Goal: Transaction & Acquisition: Subscribe to service/newsletter

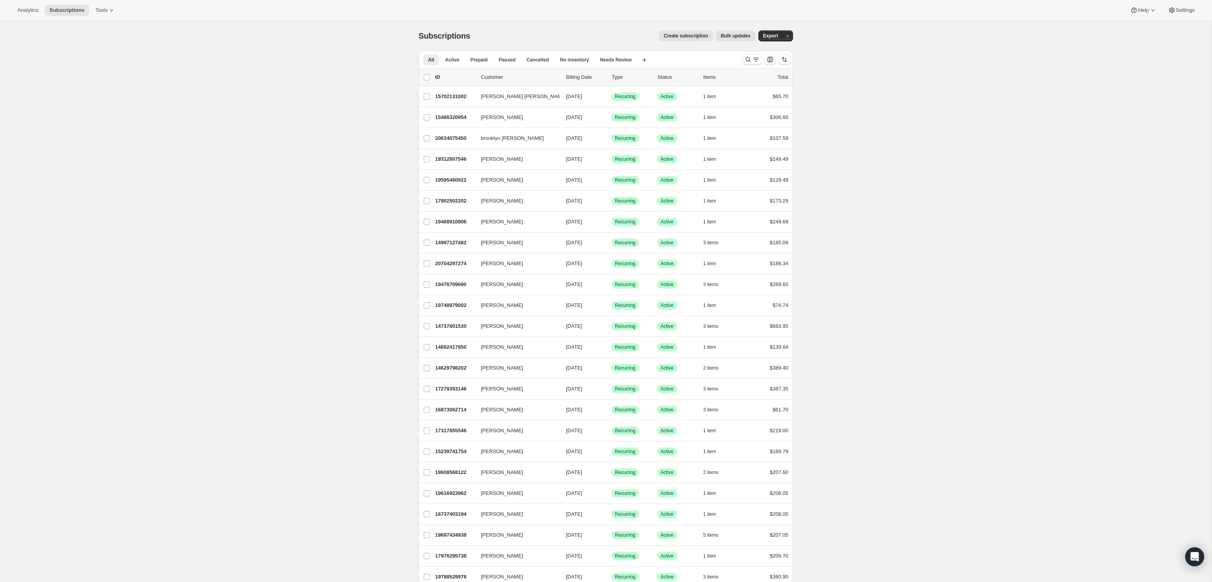
click at [699, 37] on span "Create subscription" at bounding box center [686, 36] width 45 height 6
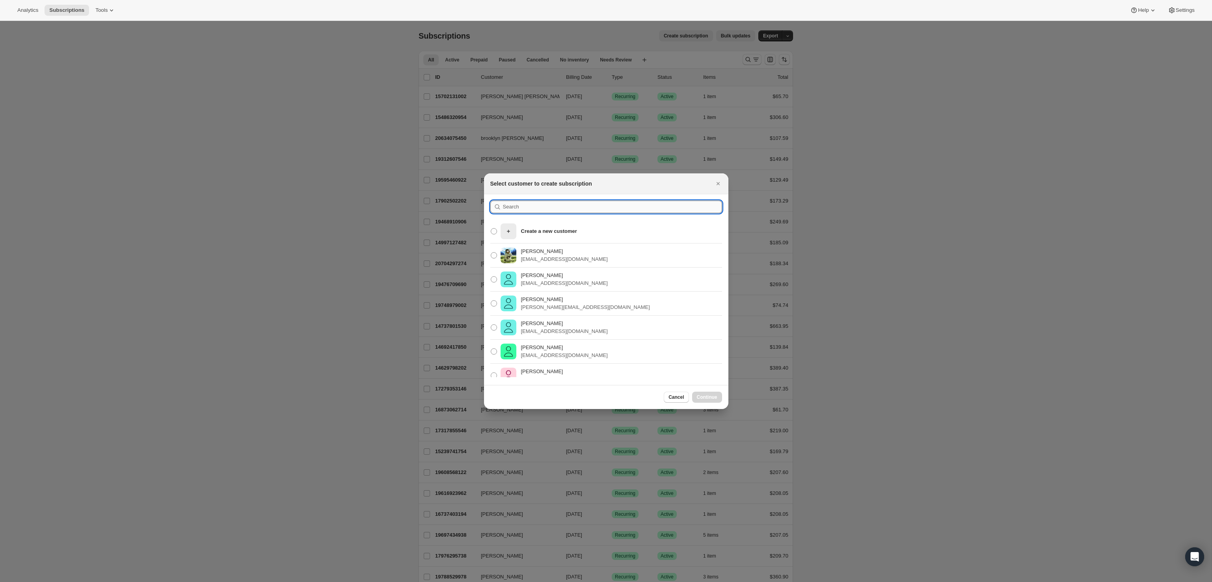
click at [563, 206] on input ":rc:" at bounding box center [612, 207] width 219 height 13
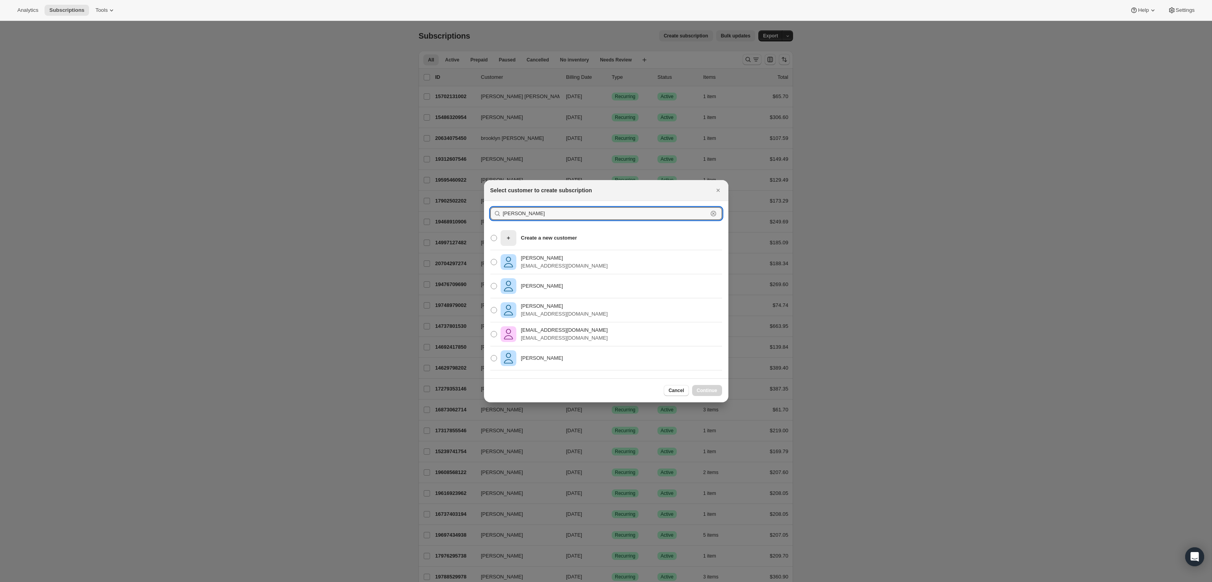
type input "[PERSON_NAME]"
click at [565, 357] on div "[PERSON_NAME]" at bounding box center [606, 359] width 244 height 24
click at [494, 359] on span ":rc:" at bounding box center [494, 358] width 6 height 6
click at [491, 356] on input "[PERSON_NAME]" at bounding box center [491, 355] width 0 height 0
radio input "true"
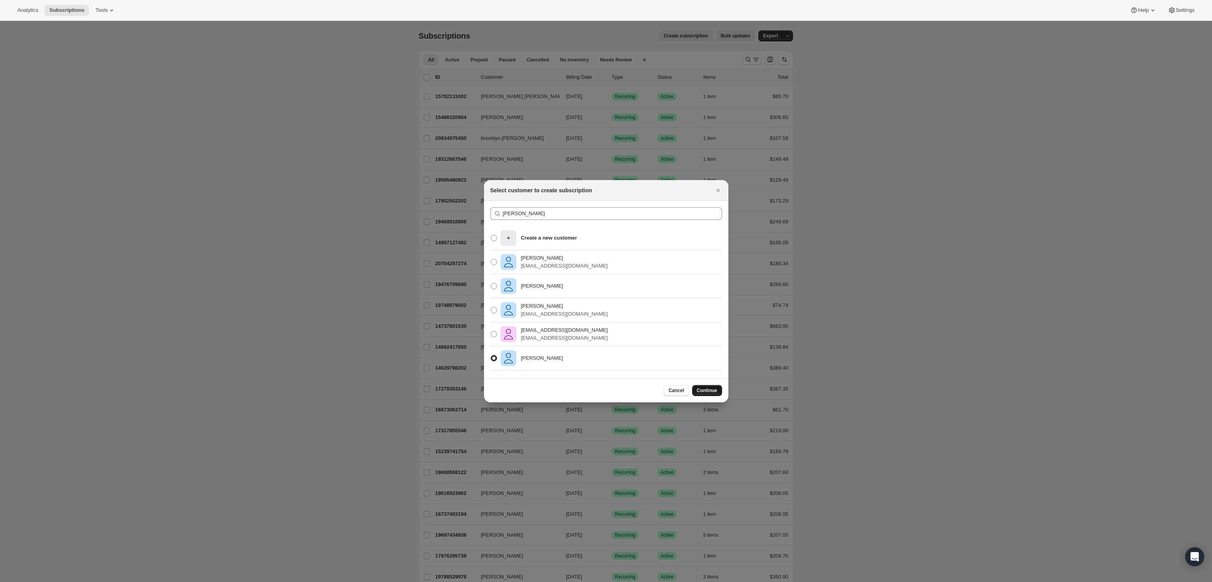
click at [708, 389] on span "Continue" at bounding box center [707, 391] width 21 height 6
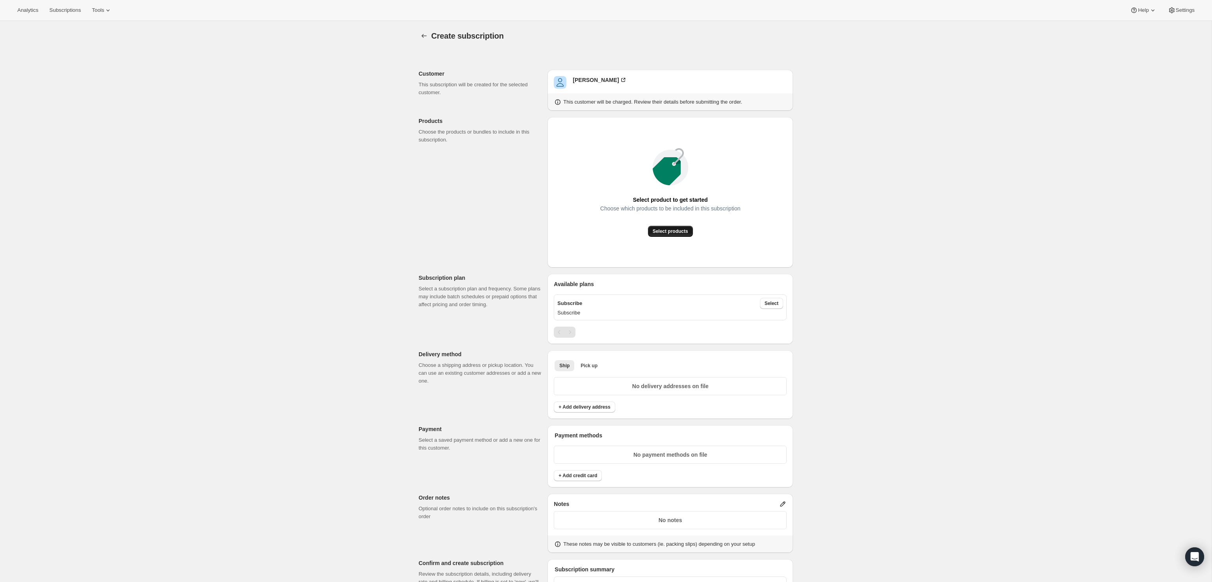
click at [666, 229] on span "Select products" at bounding box center [670, 231] width 35 height 6
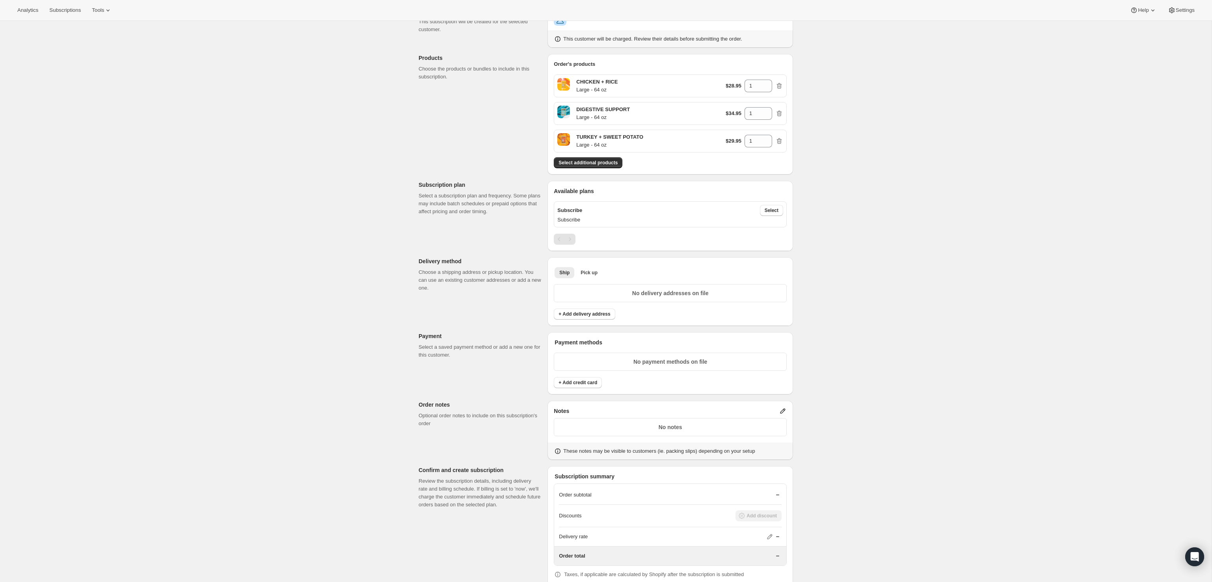
scroll to position [75, 0]
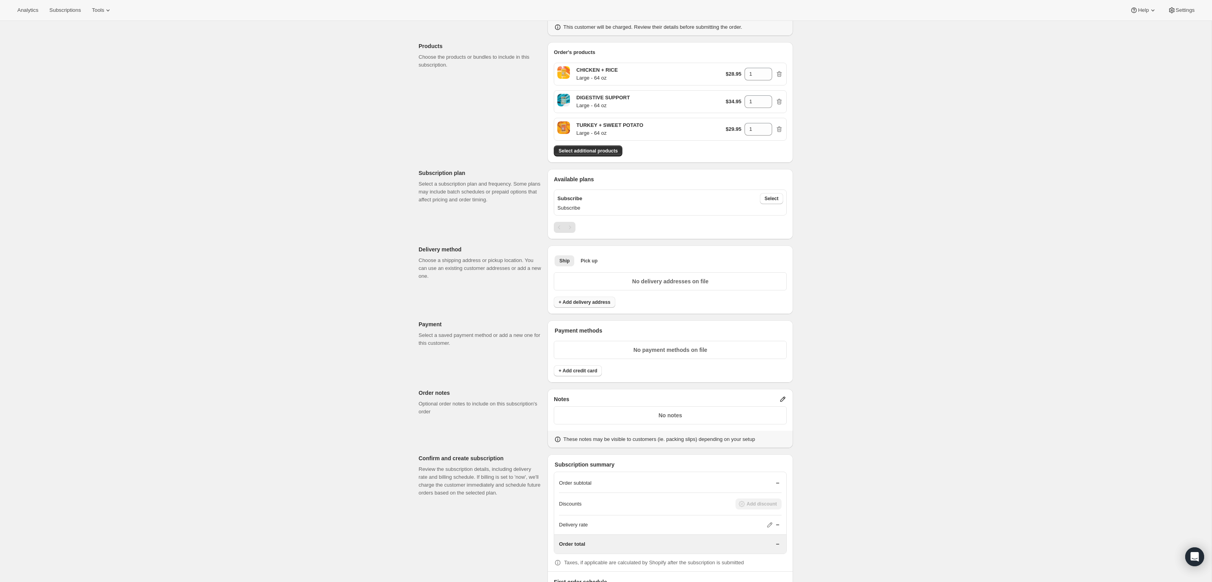
click at [590, 299] on span "+ Add delivery address" at bounding box center [585, 302] width 52 height 6
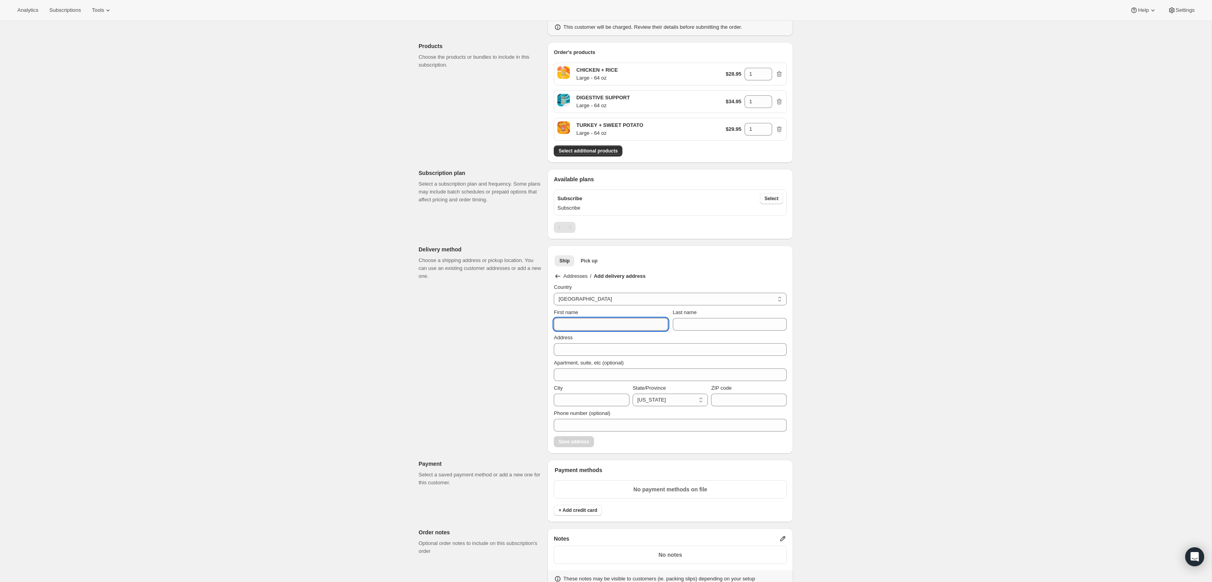
click at [576, 324] on input "First name" at bounding box center [611, 324] width 114 height 13
click at [574, 355] on div "Country [GEOGRAPHIC_DATA] [GEOGRAPHIC_DATA] First name Last name Address Apartm…" at bounding box center [670, 365] width 233 height 164
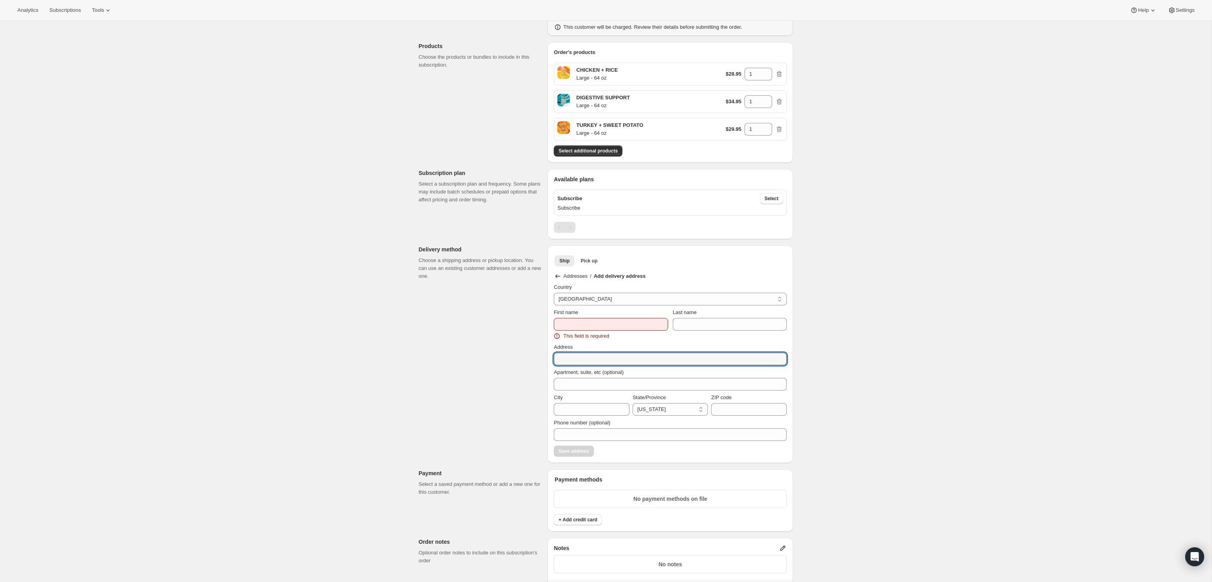
paste input "[STREET_ADDRESS][PERSON_NAME]"
click at [614, 361] on input "[STREET_ADDRESS][PERSON_NAME]" at bounding box center [670, 359] width 233 height 13
type input "[STREET_ADDRESS][PERSON_NAME]"
click at [581, 383] on input "Apartment, suite, etc (optional)" at bounding box center [670, 384] width 233 height 13
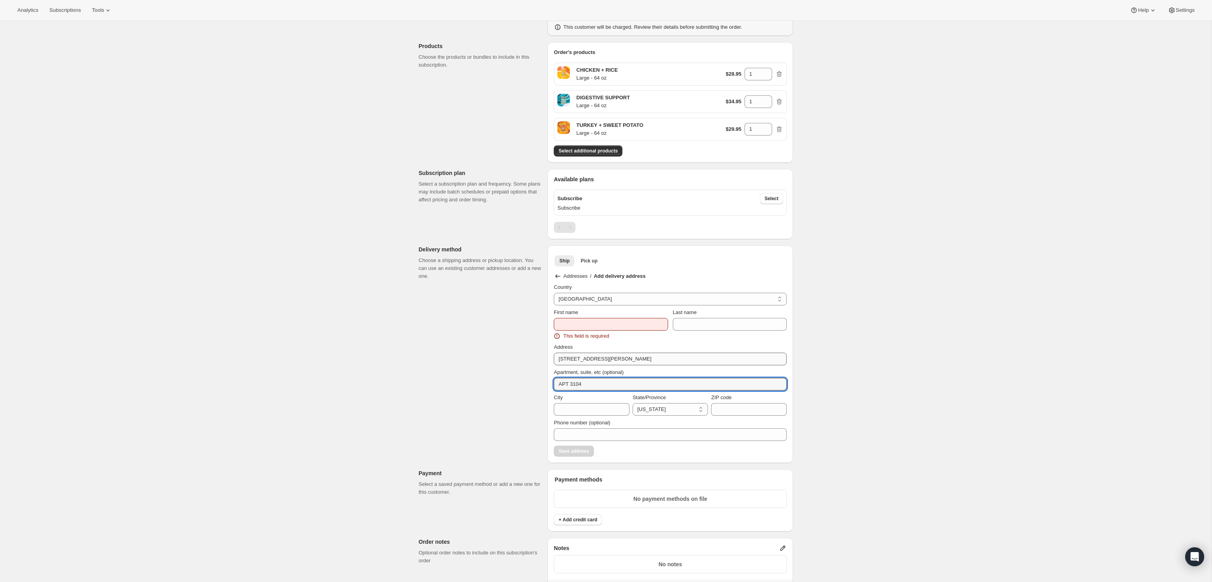
type input "APT 3104"
drag, startPoint x: 632, startPoint y: 358, endPoint x: 637, endPoint y: 359, distance: 5.6
click at [632, 358] on input "[STREET_ADDRESS][PERSON_NAME]" at bounding box center [670, 359] width 233 height 13
click at [638, 359] on input "[STREET_ADDRESS][PERSON_NAME]" at bounding box center [670, 359] width 233 height 13
click at [637, 359] on input "[STREET_ADDRESS][PERSON_NAME]" at bounding box center [670, 359] width 233 height 13
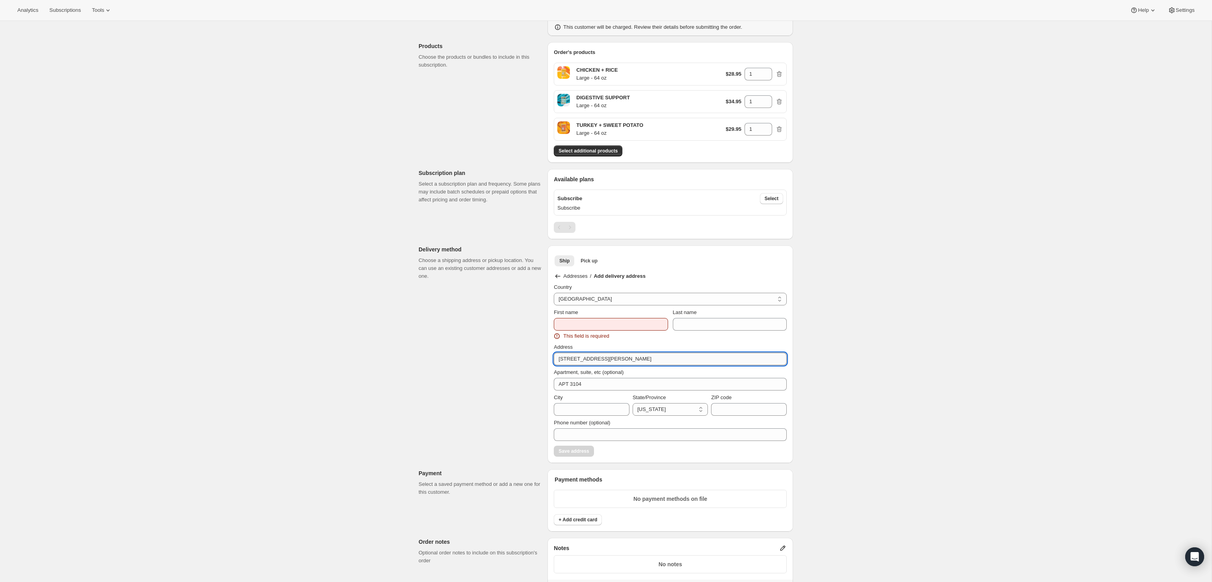
click at [636, 360] on input "[STREET_ADDRESS][PERSON_NAME]" at bounding box center [670, 359] width 233 height 13
type input "[STREET_ADDRESS][PERSON_NAME]"
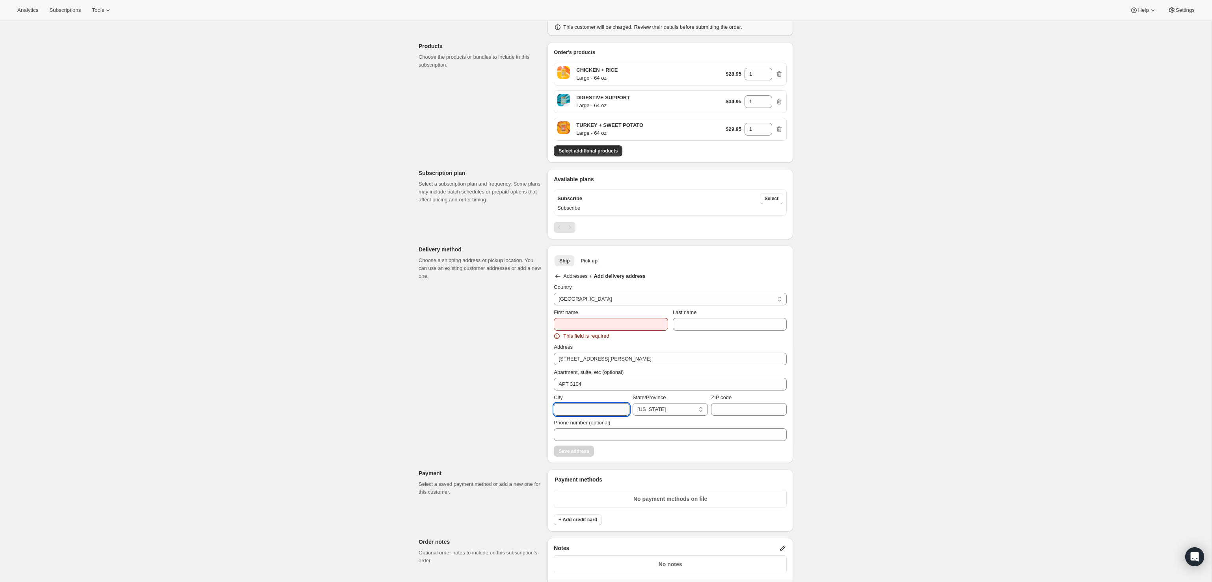
click at [606, 405] on input "City" at bounding box center [592, 409] width 76 height 13
type input "[GEOGRAPHIC_DATA]"
click at [691, 403] on select "[US_STATE] [US_STATE] [US_STATE] [US_STATE] [US_STATE] Armed Forces Americas Ar…" at bounding box center [671, 409] width 76 height 13
select select "FL"
click at [633, 403] on select "[US_STATE] [US_STATE] [US_STATE] [US_STATE] [US_STATE] Armed Forces Americas Ar…" at bounding box center [671, 409] width 76 height 13
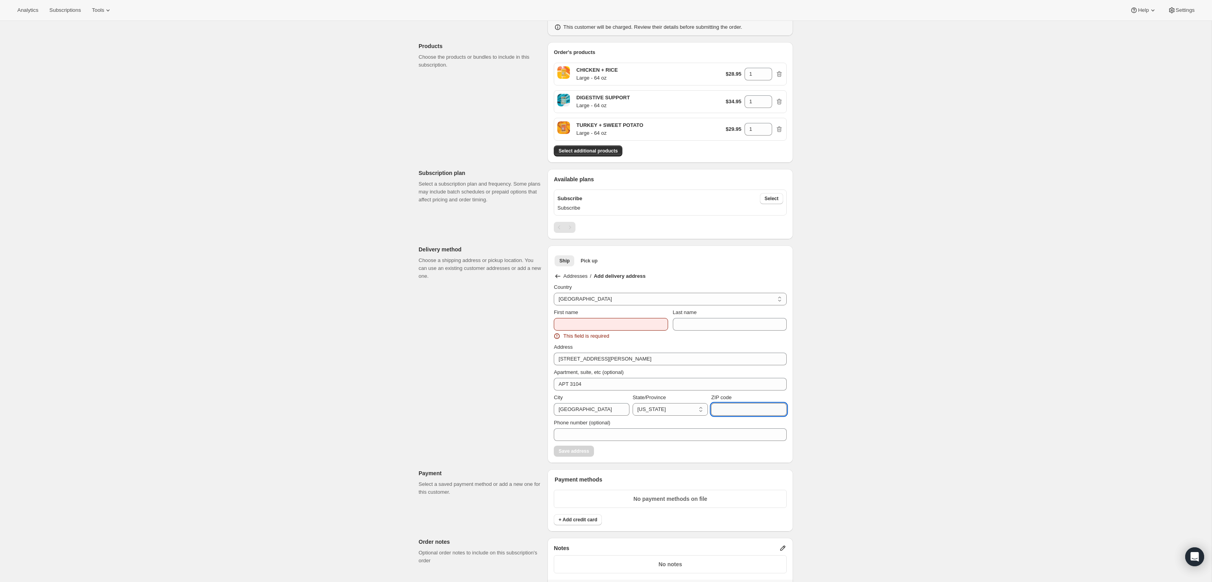
click at [738, 410] on input "ZIP code" at bounding box center [749, 409] width 76 height 13
type input "33160"
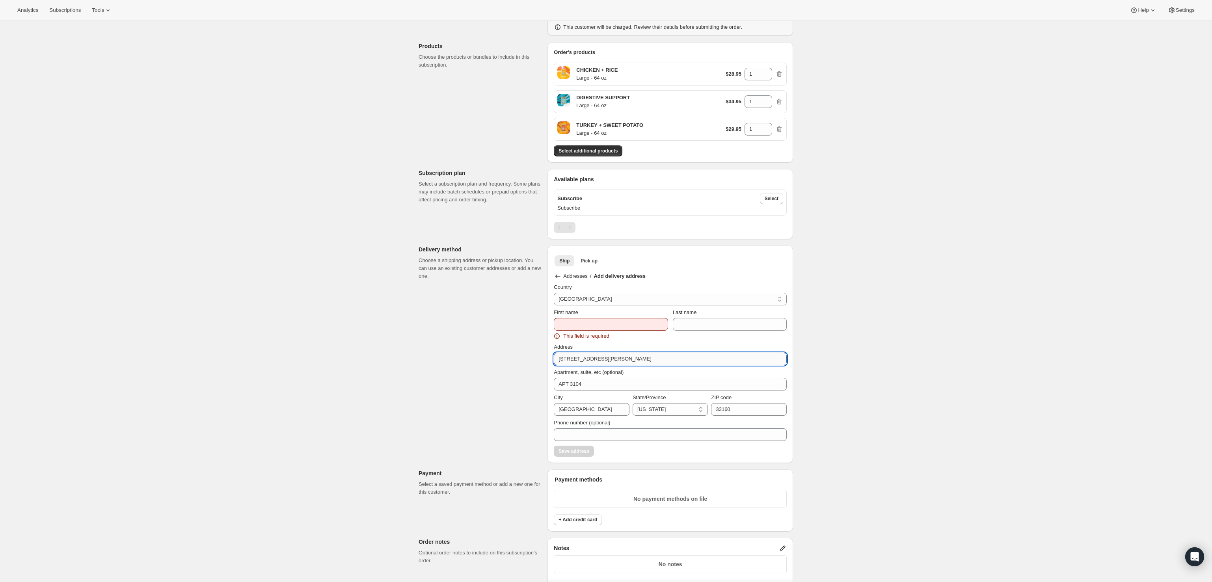
drag, startPoint x: 696, startPoint y: 358, endPoint x: 612, endPoint y: 357, distance: 84.0
click at [612, 357] on input "[STREET_ADDRESS][PERSON_NAME]" at bounding box center [670, 359] width 233 height 13
type input "[STREET_ADDRESS][PERSON_NAME]"
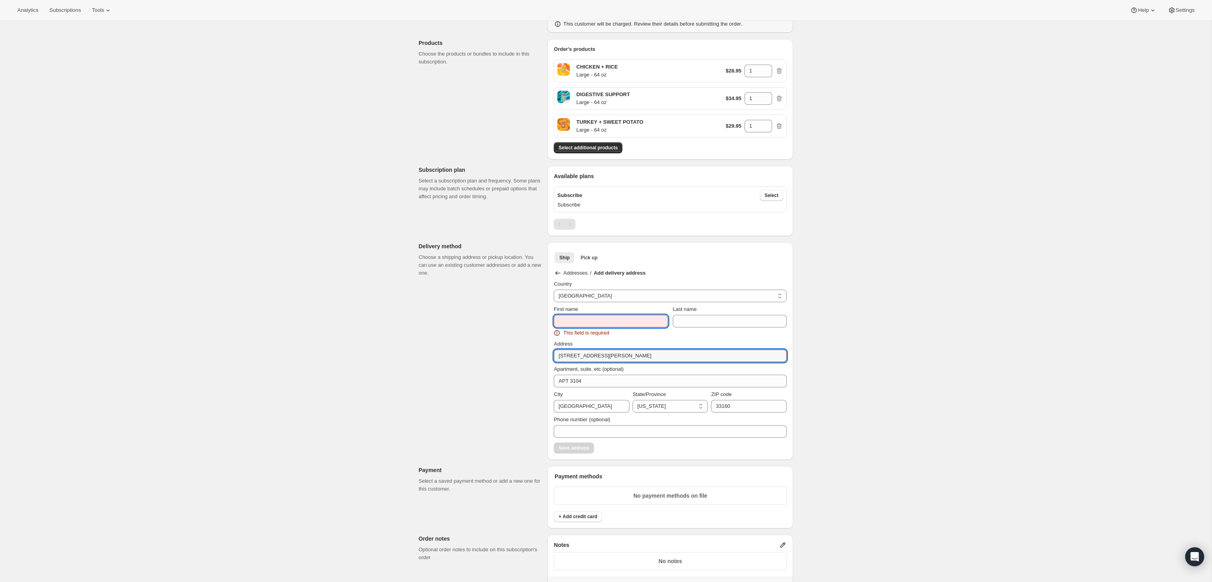
click at [610, 321] on input "First name" at bounding box center [611, 321] width 114 height 13
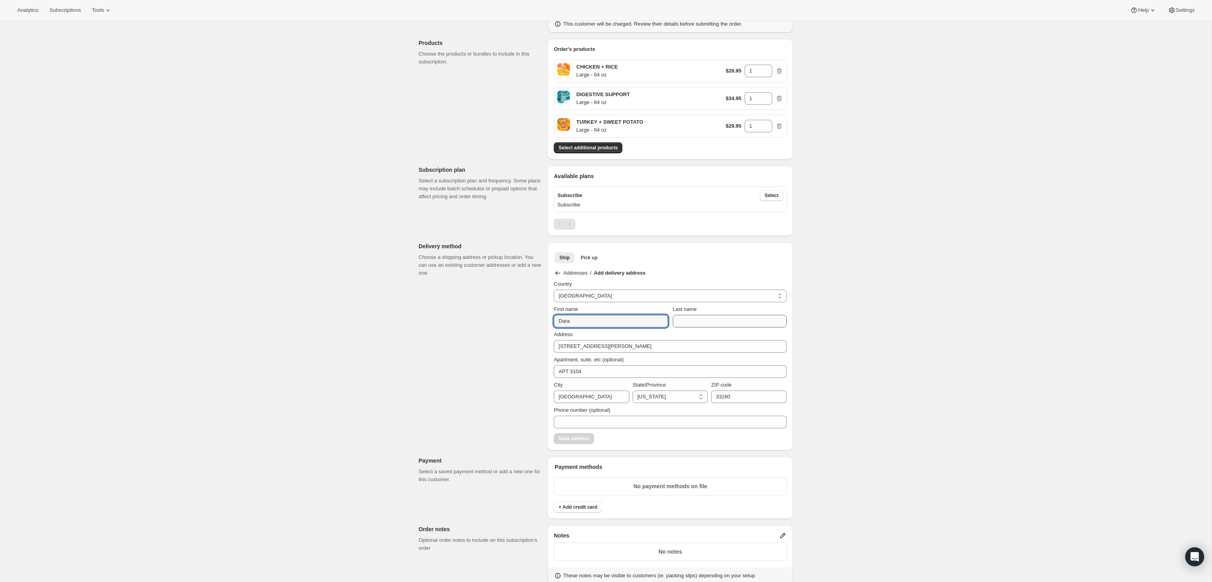
type input "Dara"
click at [693, 316] on input "Last name" at bounding box center [730, 321] width 114 height 13
type input "x"
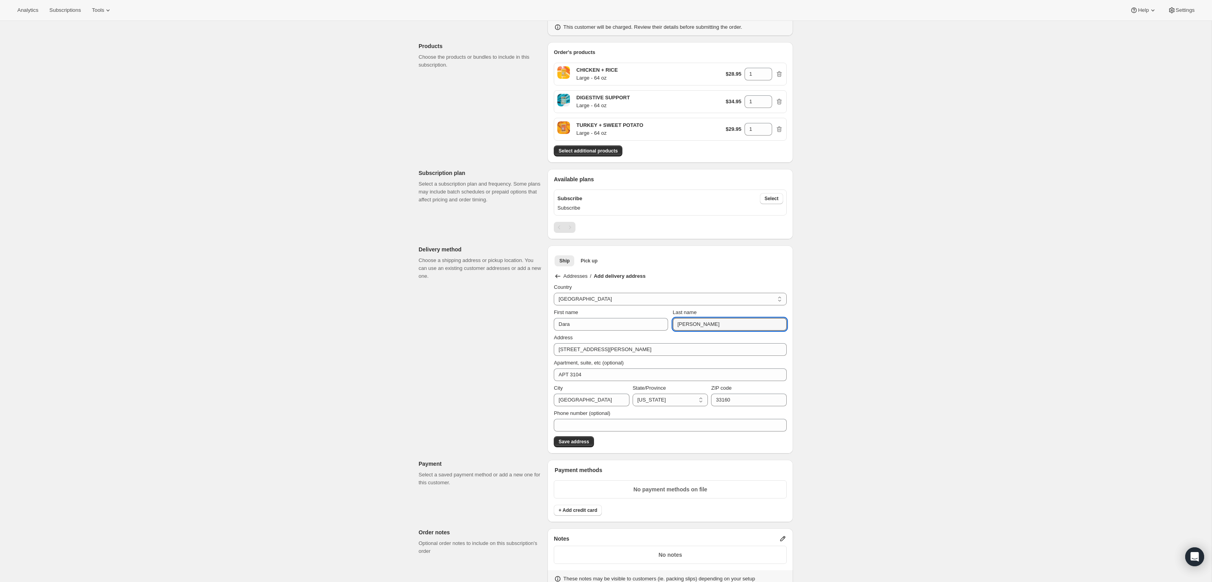
scroll to position [72, 0]
type input "[PERSON_NAME]"
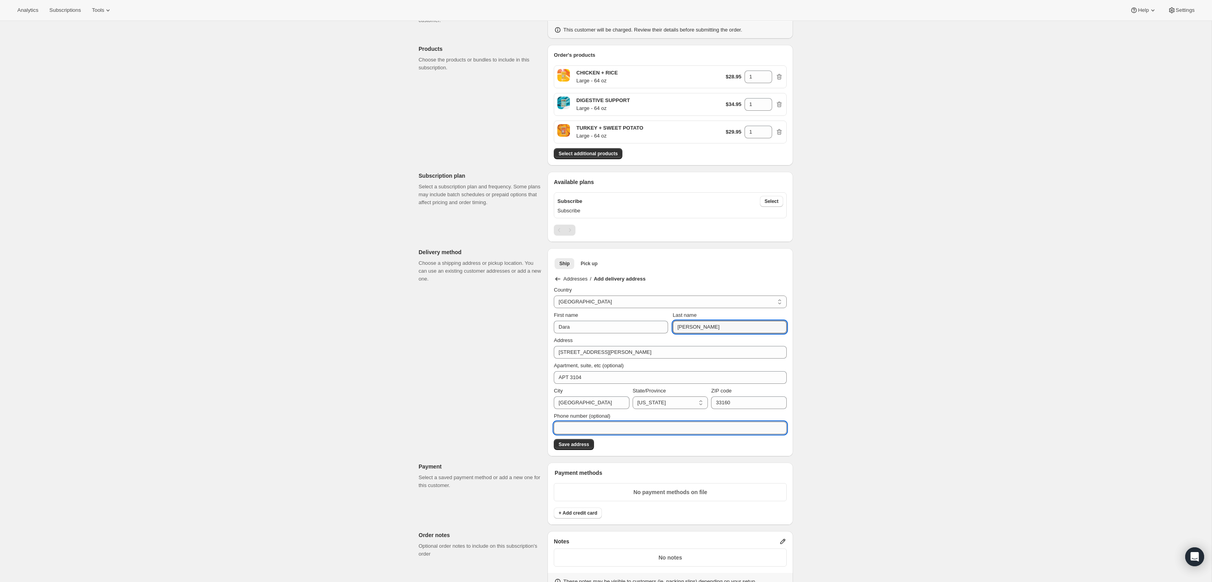
click at [658, 422] on input "Phone number (optional)" at bounding box center [670, 428] width 233 height 13
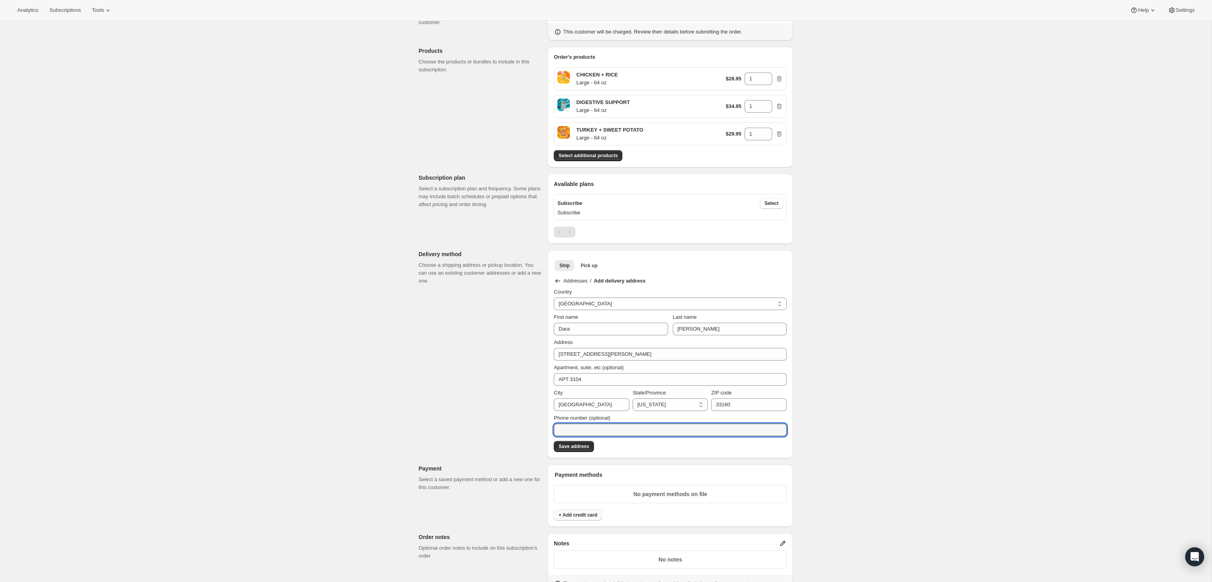
scroll to position [70, 0]
click at [765, 201] on span "Select" at bounding box center [772, 204] width 14 height 6
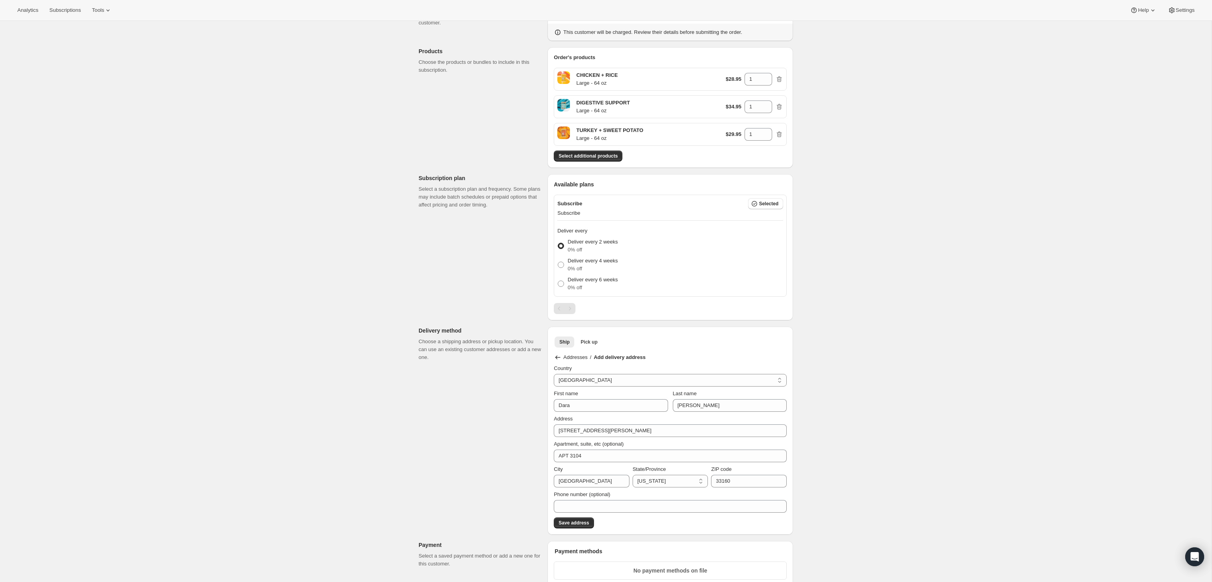
click at [570, 305] on div "Pagination" at bounding box center [570, 308] width 11 height 11
click at [573, 244] on p "Deliver every 2 weeks" at bounding box center [593, 242] width 50 height 8
click at [558, 243] on input "Deliver every 2 weeks 0% off" at bounding box center [558, 243] width 0 height 0
drag, startPoint x: 547, startPoint y: 237, endPoint x: 580, endPoint y: 239, distance: 33.6
click at [547, 238] on div "Customer This subscription will be created for the selected customer. [PERSON_N…" at bounding box center [602, 439] width 381 height 916
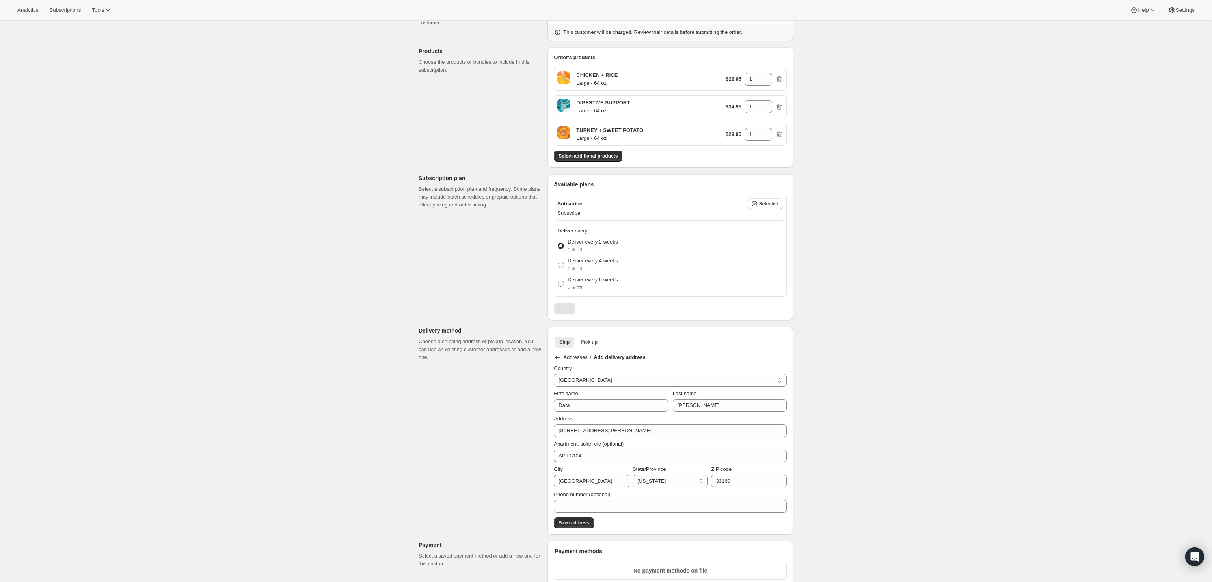
click at [581, 239] on p "Deliver every 2 weeks" at bounding box center [593, 242] width 50 height 8
click at [558, 243] on input "Deliver every 2 weeks 0% off" at bounding box center [558, 243] width 0 height 0
drag, startPoint x: 573, startPoint y: 218, endPoint x: 575, endPoint y: 207, distance: 11.6
click at [574, 208] on div "Subscribe Selected Subscribe Deliver every Deliver every 2 weeks 0% off Deliver…" at bounding box center [670, 246] width 233 height 102
drag, startPoint x: 575, startPoint y: 207, endPoint x: 613, endPoint y: 247, distance: 55.8
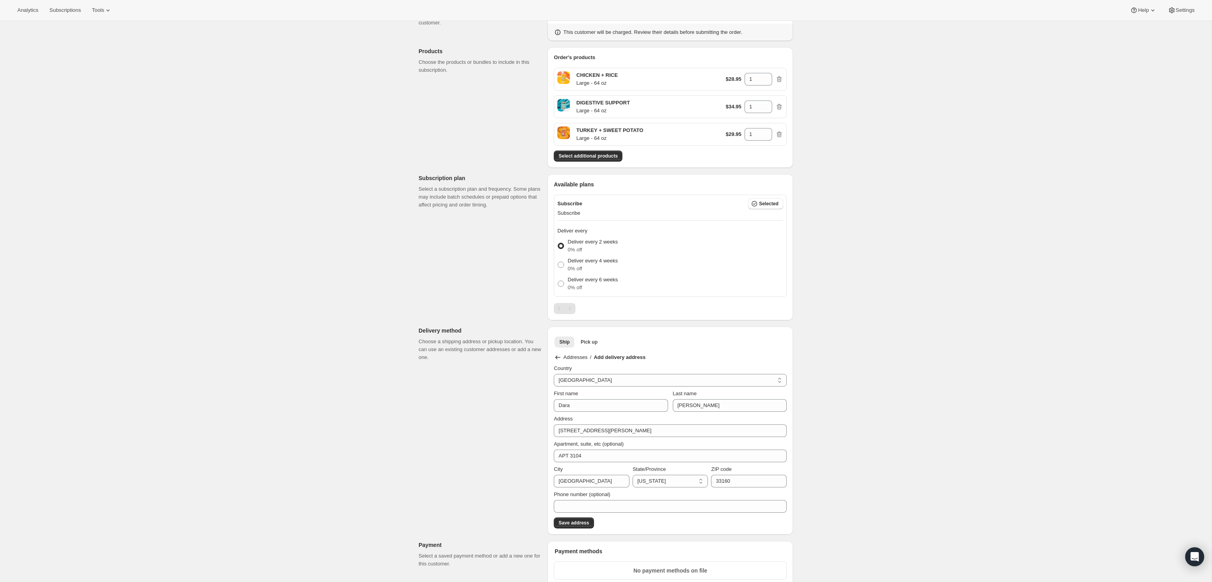
click at [576, 206] on p "Subscribe" at bounding box center [570, 204] width 25 height 8
click at [591, 239] on p "Deliver every 2 weeks" at bounding box center [593, 242] width 50 height 8
click at [558, 243] on input "Deliver every 2 weeks 0% off" at bounding box center [558, 243] width 0 height 0
click at [560, 306] on div "Pagination" at bounding box center [559, 308] width 11 height 11
click at [566, 243] on label "Deliver every 2 weeks 0% off" at bounding box center [588, 246] width 60 height 19
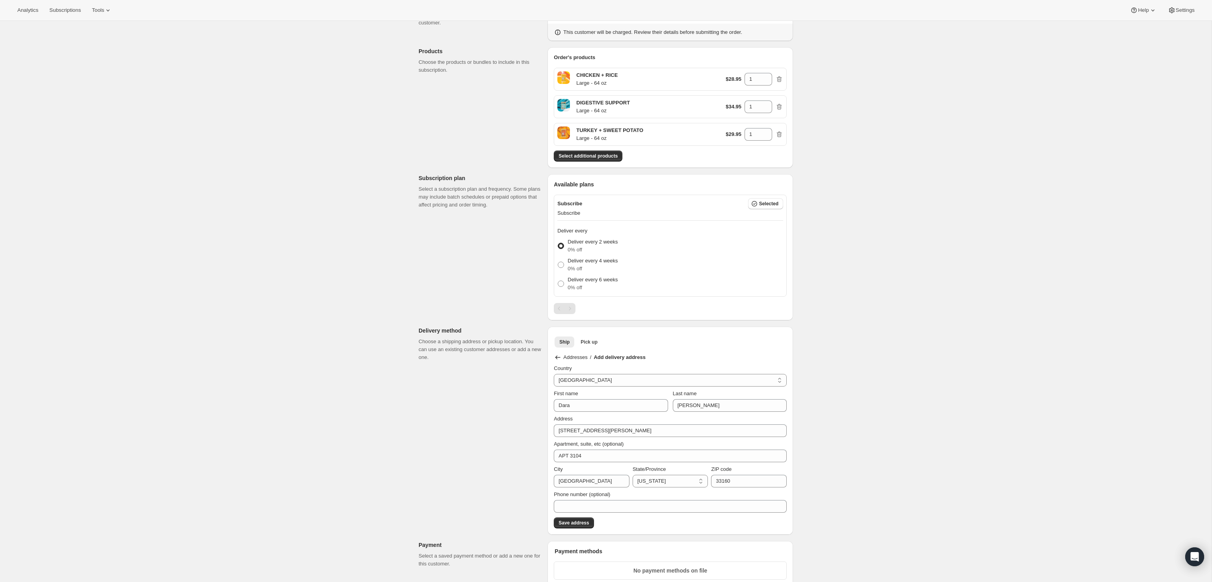
click at [558, 243] on input "Deliver every 2 weeks 0% off" at bounding box center [558, 243] width 0 height 0
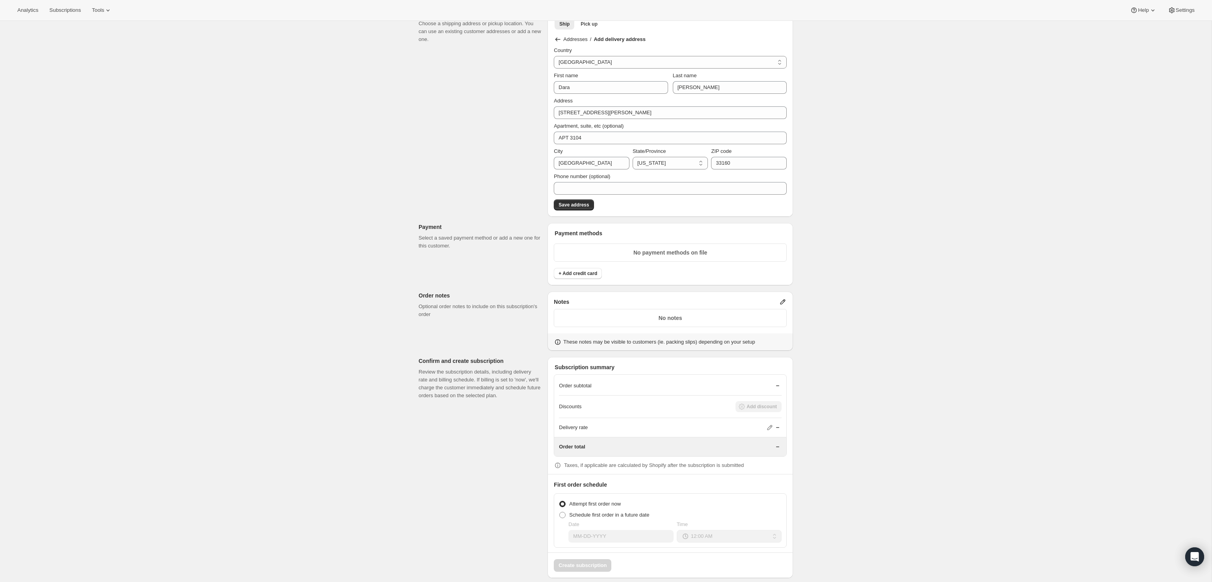
scroll to position [394, 0]
click at [599, 265] on button "+ Add credit card" at bounding box center [578, 267] width 48 height 11
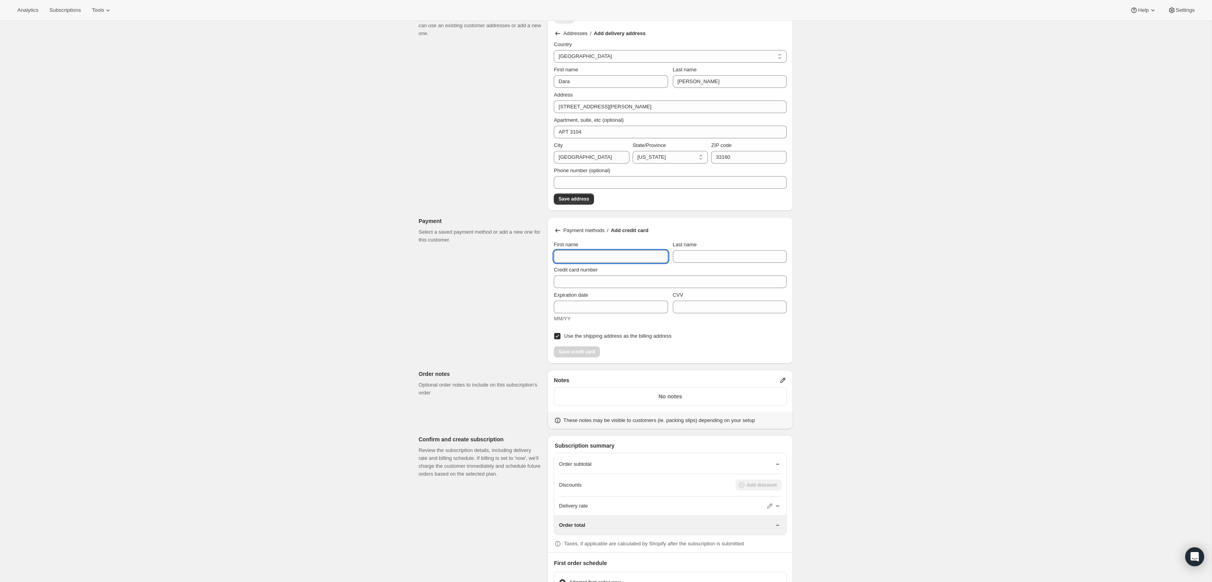
click at [598, 256] on input "First name" at bounding box center [611, 256] width 114 height 13
type input "Dara"
click at [676, 246] on span "Last name" at bounding box center [685, 245] width 24 height 6
click at [676, 250] on input "Last name" at bounding box center [730, 256] width 114 height 13
click at [680, 253] on input "Last name" at bounding box center [730, 256] width 114 height 13
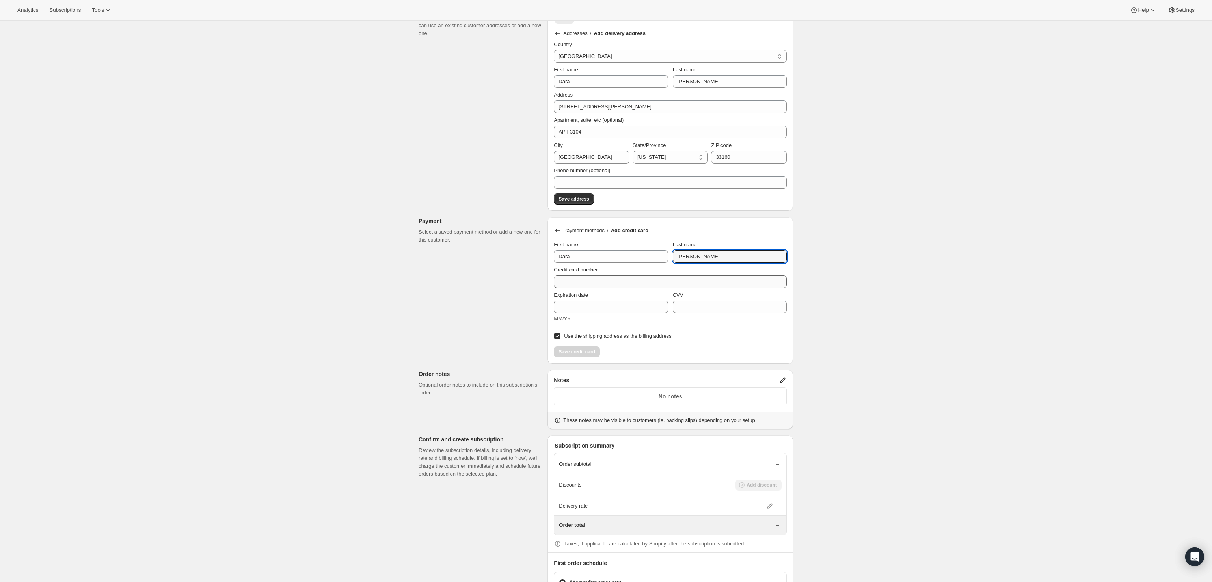
type input "[PERSON_NAME]"
click at [589, 281] on input "Credit card number" at bounding box center [667, 282] width 227 height 13
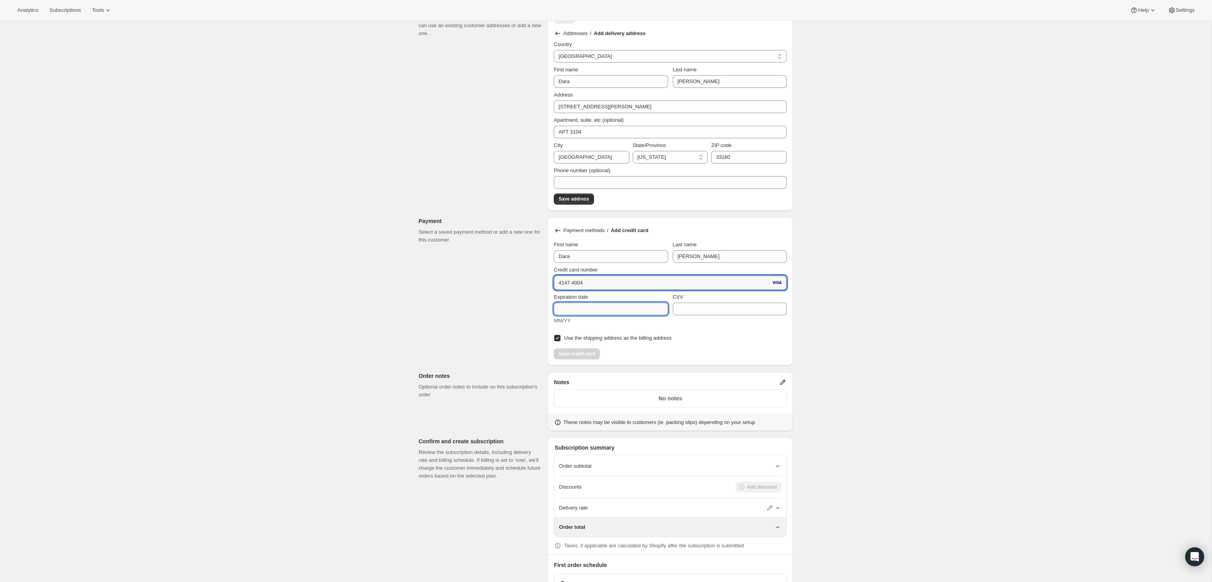
click at [575, 312] on input "Expiration date" at bounding box center [611, 309] width 114 height 13
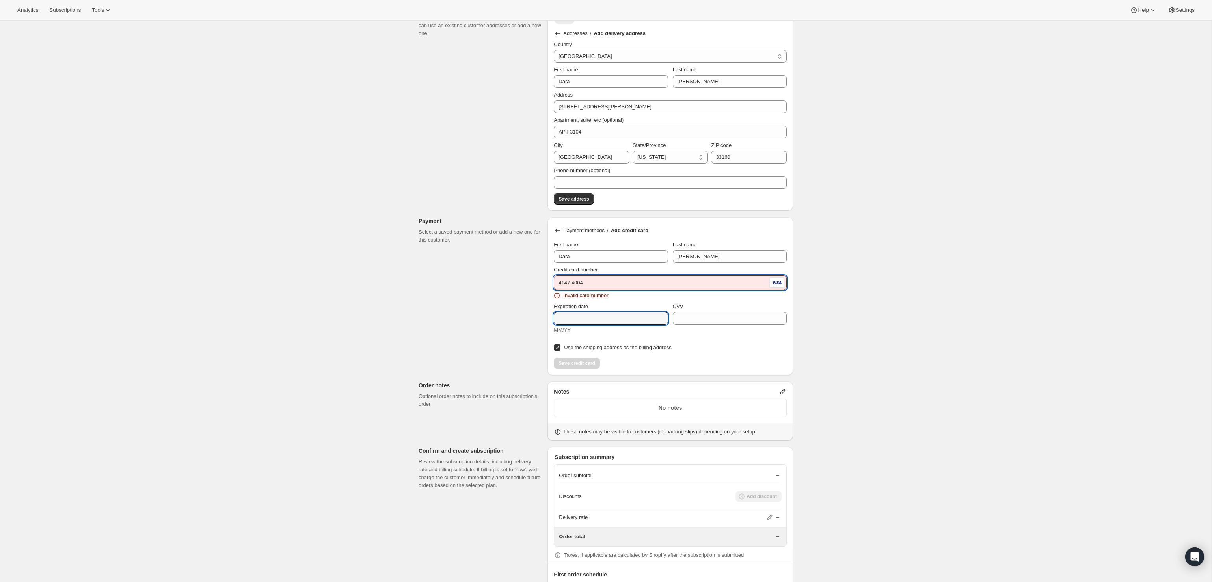
click at [613, 281] on input "4147 4004" at bounding box center [661, 283] width 214 height 13
type input "[CREDIT_CARD_NUMBER]"
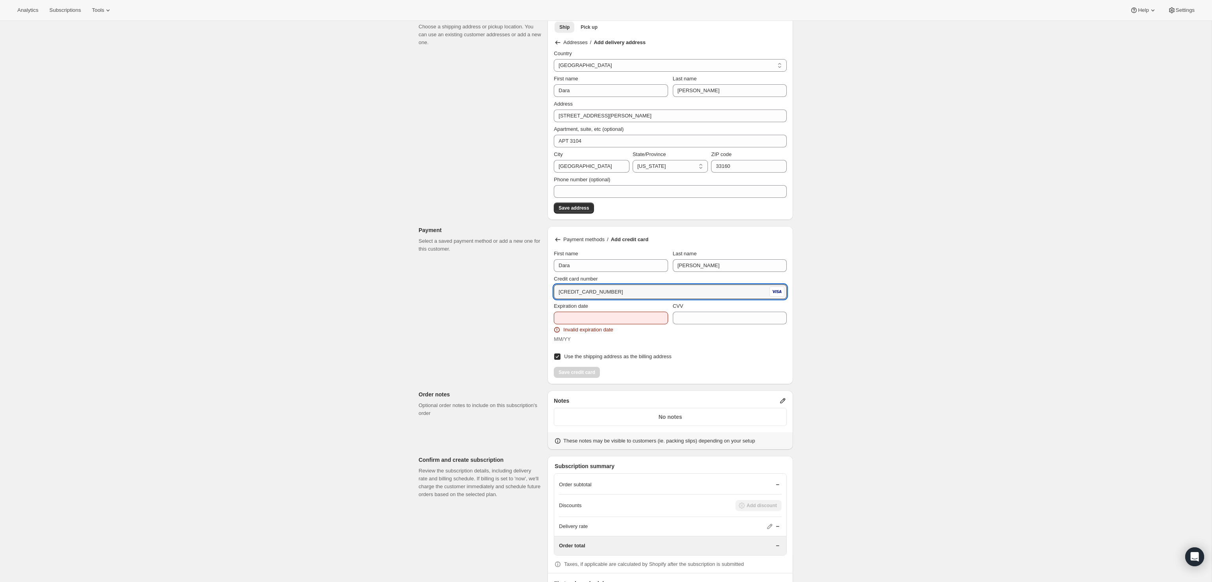
click at [600, 304] on div "Expiration date" at bounding box center [611, 306] width 114 height 8
click at [597, 313] on div "Expiration date Invalid expiration date MM/YY" at bounding box center [611, 325] width 114 height 41
click at [596, 318] on input "Expiration date" at bounding box center [611, 319] width 114 height 13
type input "1029"
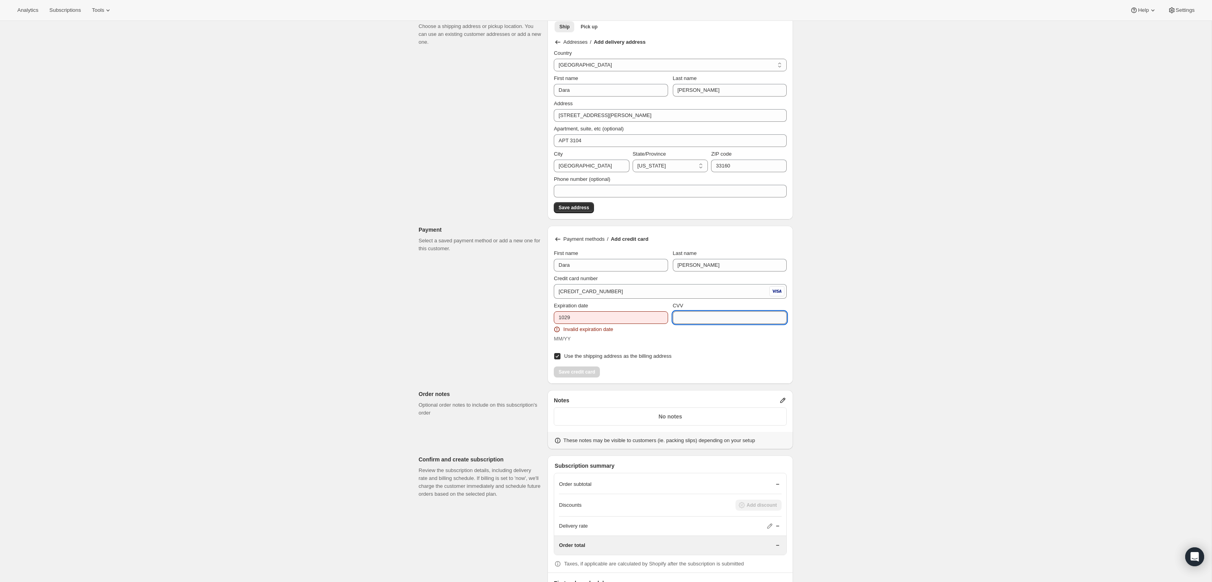
click at [694, 316] on input "CVV" at bounding box center [730, 317] width 114 height 13
type input "303"
click at [563, 315] on input "1029" at bounding box center [611, 317] width 114 height 13
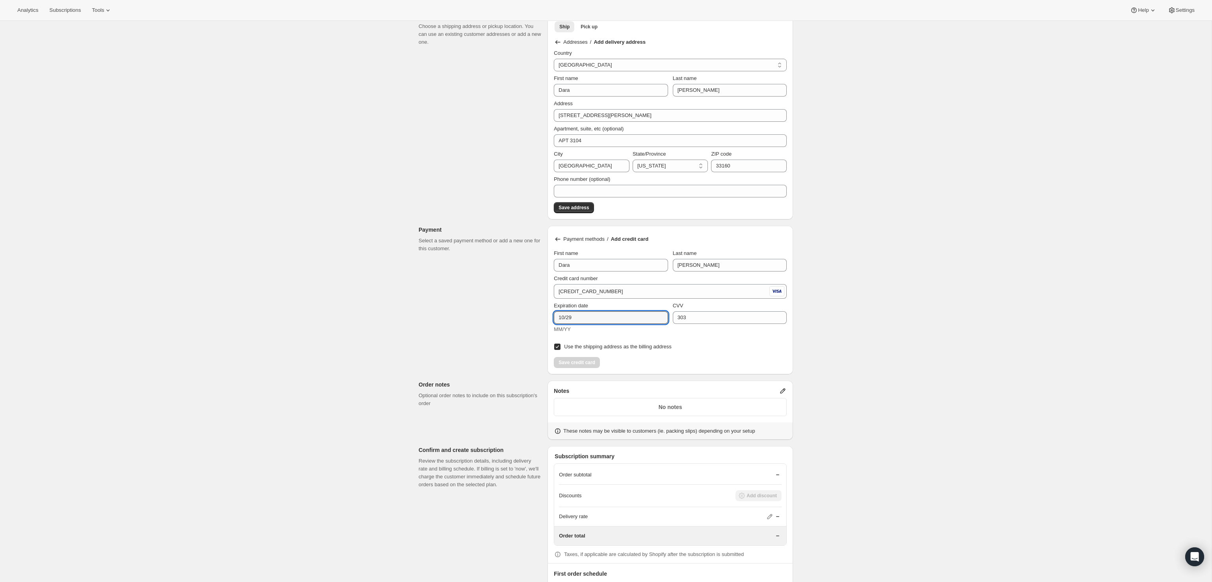
scroll to position [480, 0]
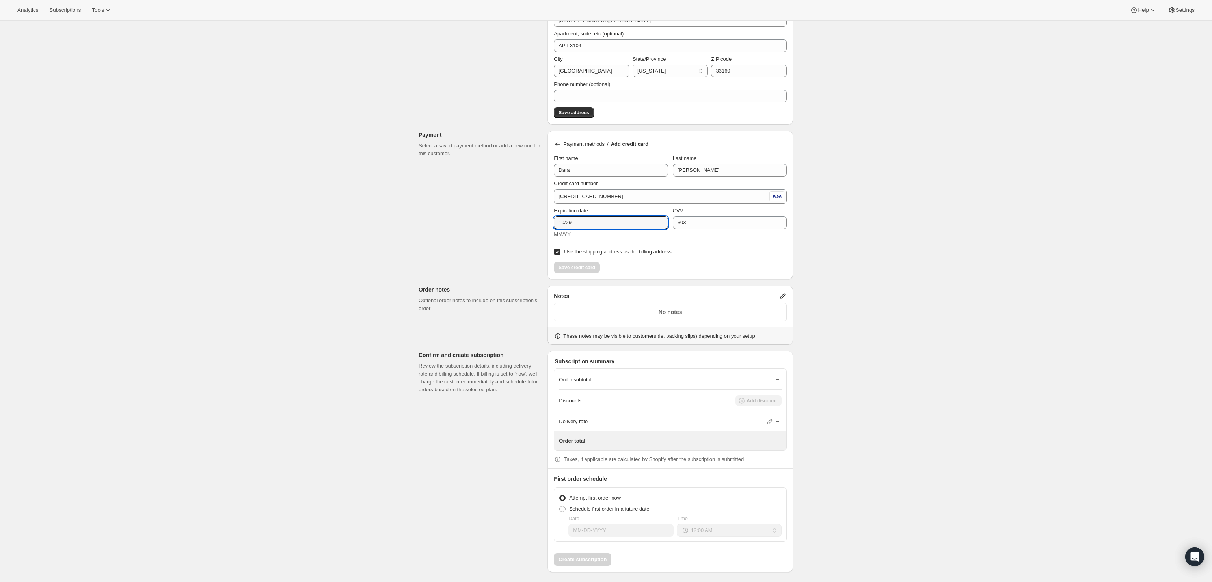
type input "10/29"
click at [670, 404] on div "Discounts Add discount" at bounding box center [670, 400] width 223 height 11
click at [794, 375] on div "Create subscription. This page is ready Create subscription Customer This subsc…" at bounding box center [605, 63] width 393 height 1044
click at [774, 379] on icon at bounding box center [778, 380] width 8 height 8
click at [778, 376] on icon at bounding box center [778, 380] width 8 height 8
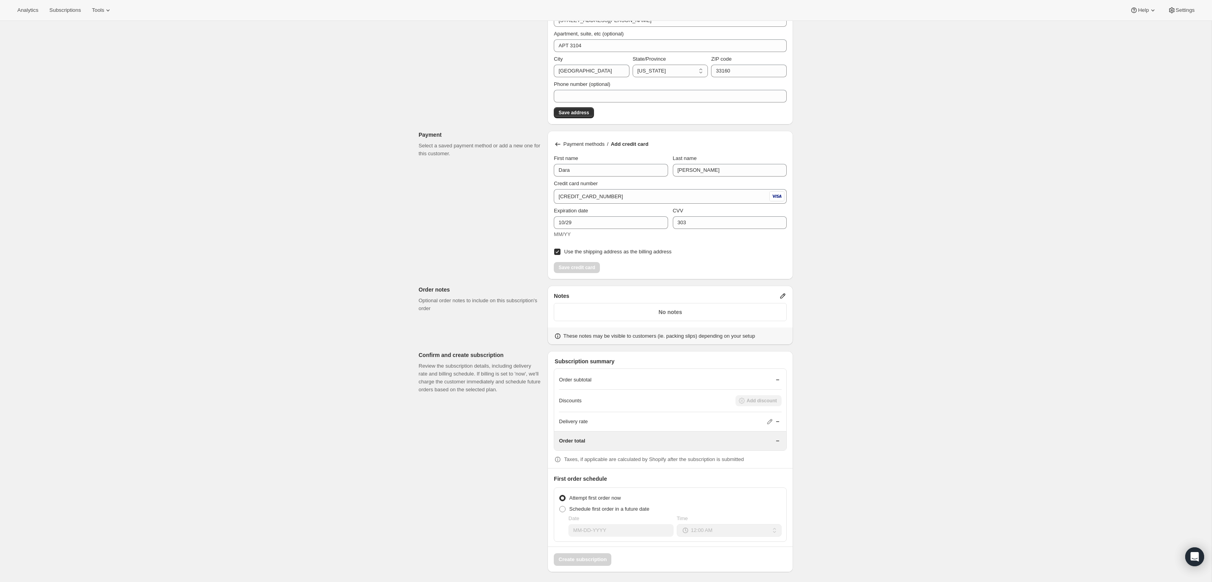
scroll to position [0, 0]
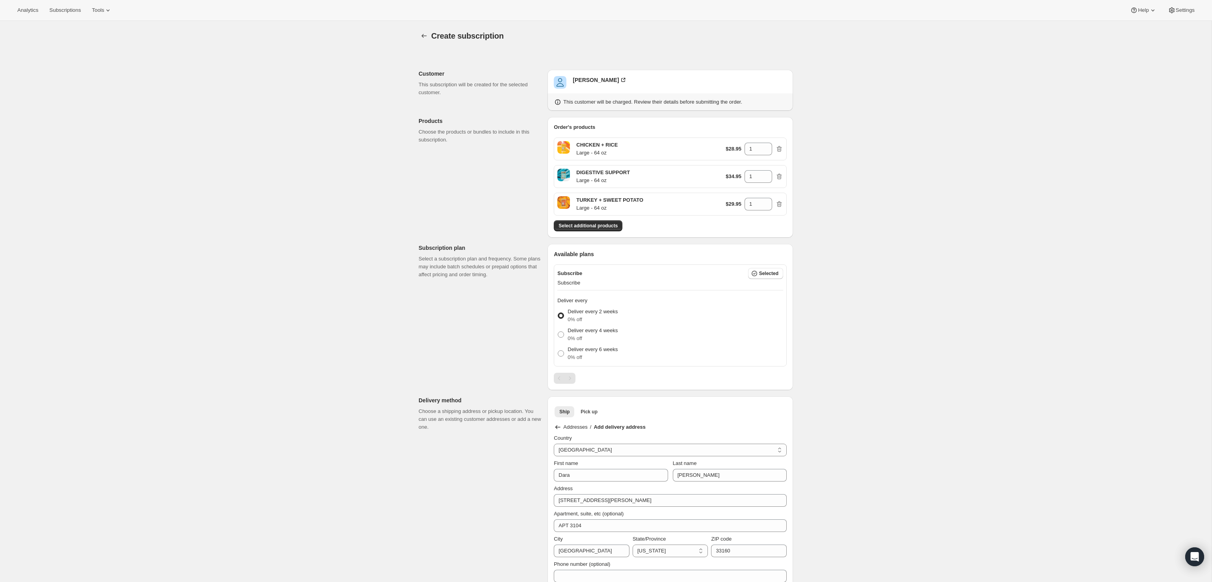
click at [592, 309] on p "Deliver every 2 weeks" at bounding box center [593, 312] width 50 height 8
click at [558, 313] on input "Deliver every 2 weeks 0% off" at bounding box center [558, 313] width 0 height 0
click at [579, 327] on p "Deliver every 4 weeks" at bounding box center [593, 331] width 50 height 8
click at [558, 332] on input "Deliver every 4 weeks 0% off" at bounding box center [558, 332] width 0 height 0
radio input "true"
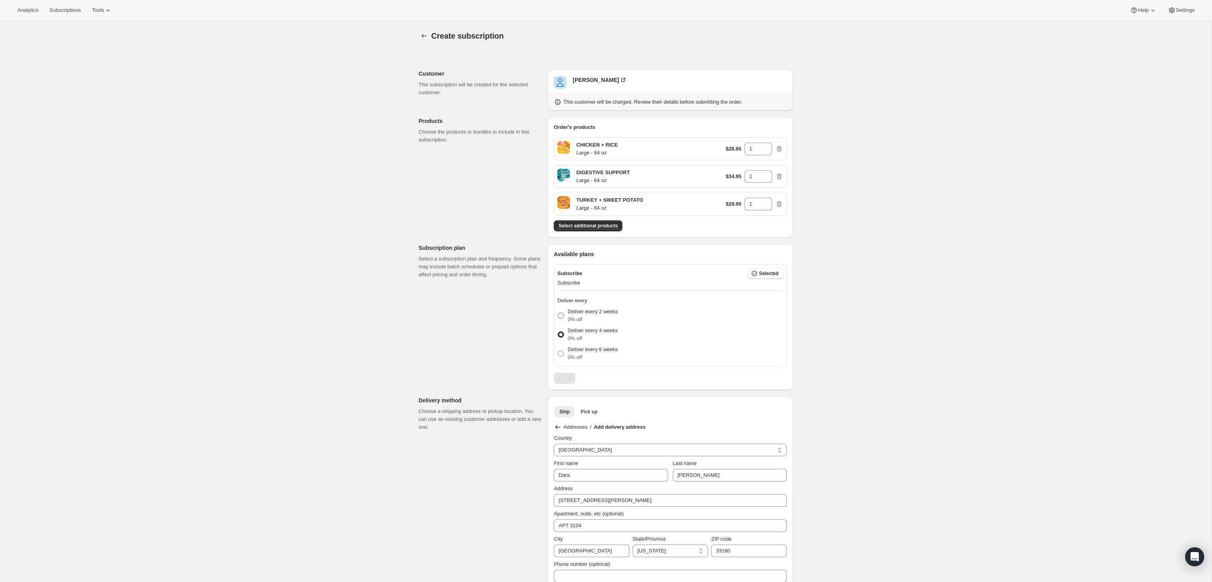
click at [579, 313] on p "Deliver every 2 weeks" at bounding box center [593, 312] width 50 height 8
click at [558, 313] on input "Deliver every 2 weeks 0% off" at bounding box center [558, 313] width 0 height 0
radio input "true"
click at [572, 375] on div "Pagination" at bounding box center [570, 378] width 11 height 11
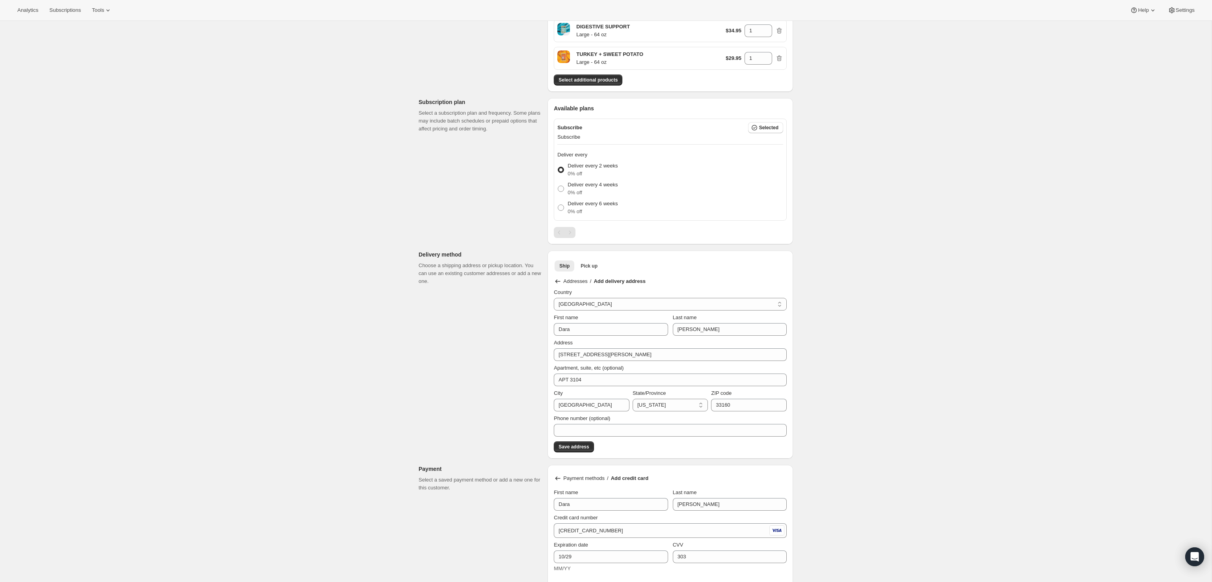
scroll to position [175, 0]
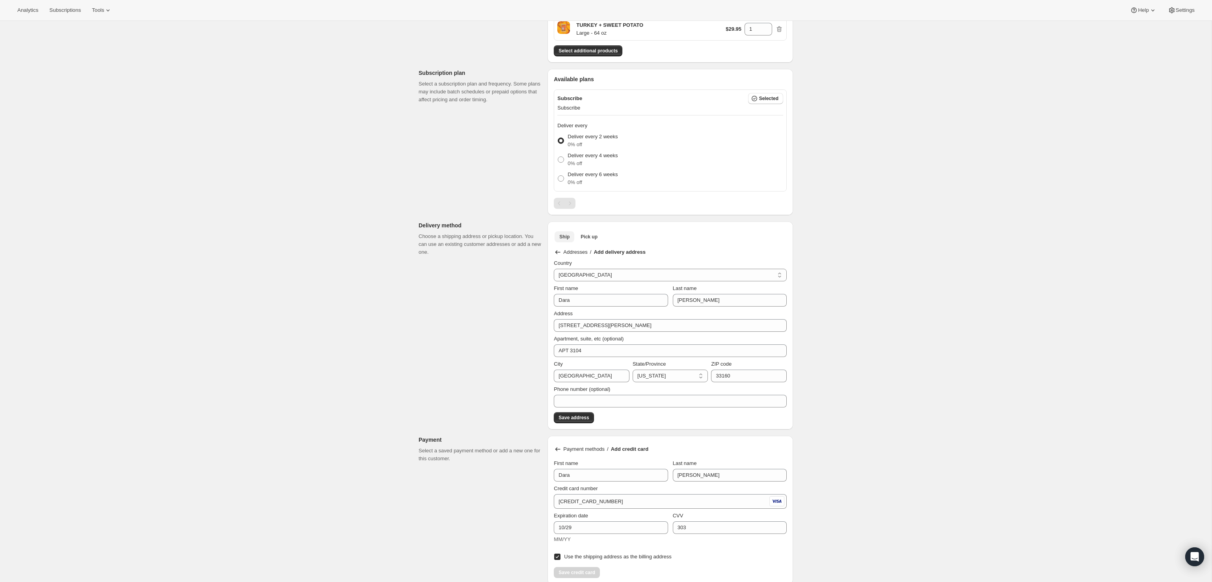
click at [571, 238] on button "Ship" at bounding box center [565, 236] width 20 height 11
click at [588, 235] on span "Pick up" at bounding box center [589, 237] width 17 height 6
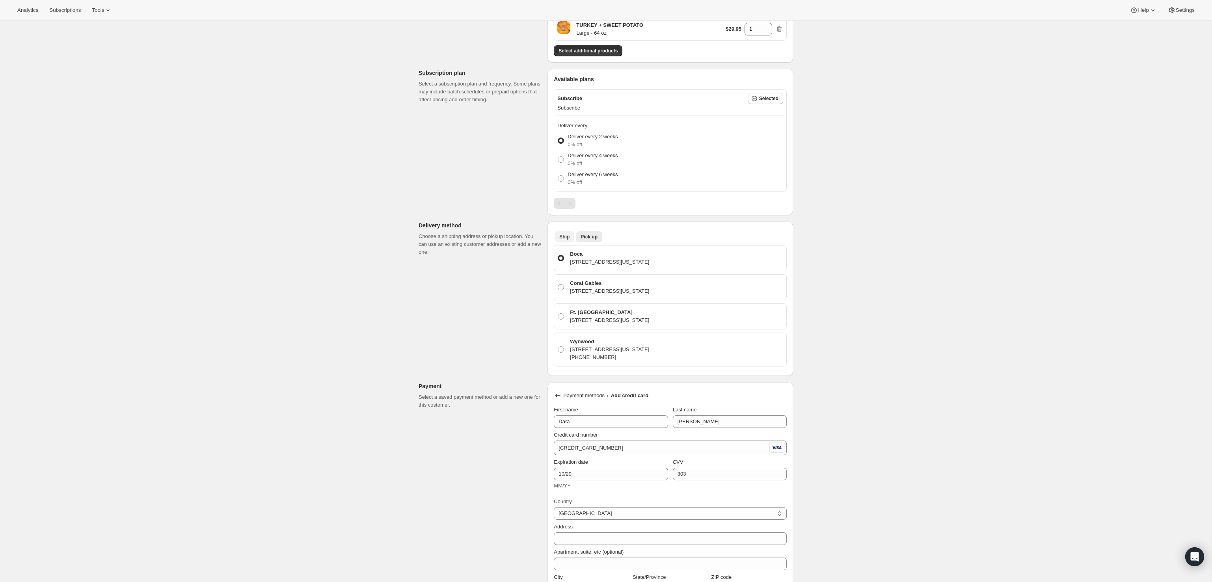
click at [562, 237] on span "Ship" at bounding box center [564, 237] width 10 height 6
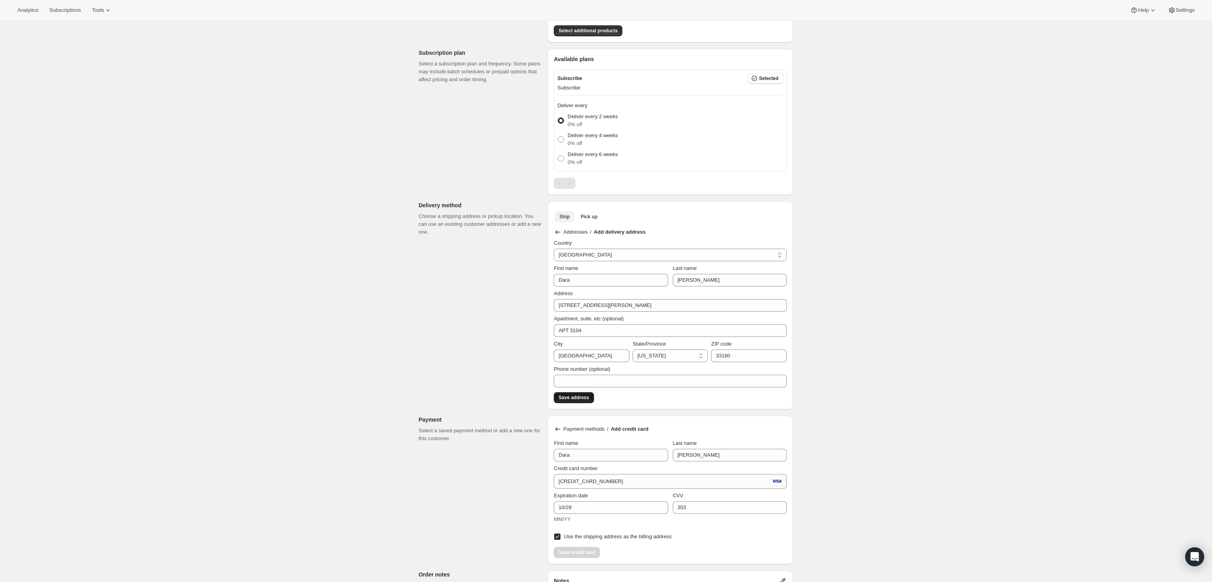
scroll to position [207, 0]
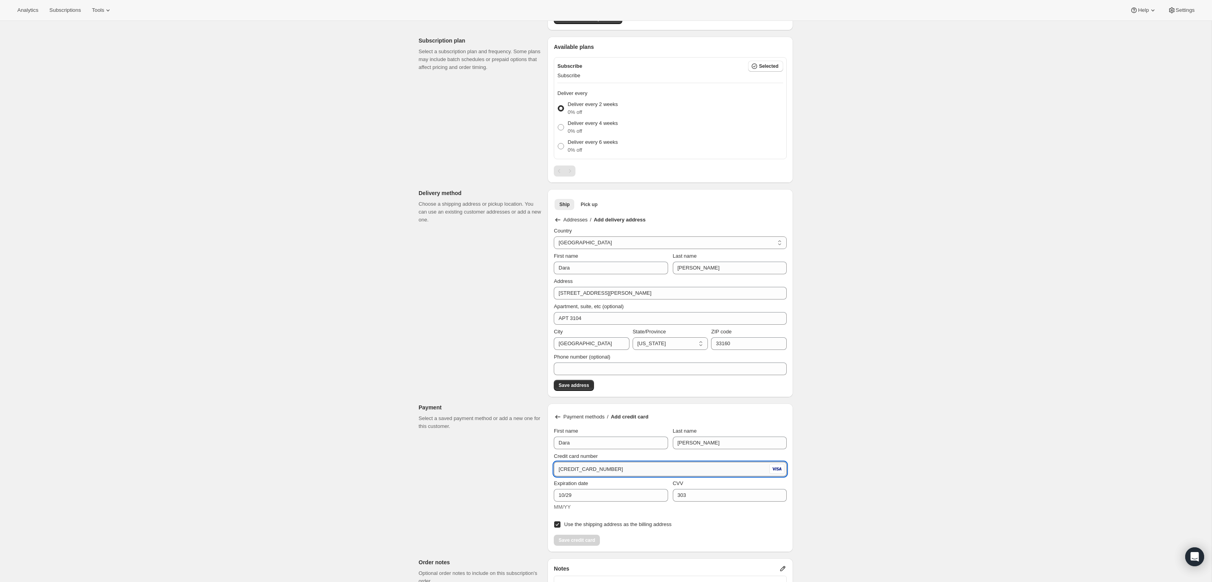
click at [621, 472] on input "[CREDIT_CARD_NUMBER]" at bounding box center [661, 469] width 214 height 13
drag, startPoint x: 624, startPoint y: 469, endPoint x: 553, endPoint y: 469, distance: 71.4
click at [553, 469] on div "Payment methods / Add credit card First name [PERSON_NAME] Last name [PERSON_NA…" at bounding box center [671, 478] width 246 height 149
click at [571, 382] on span "Save address" at bounding box center [574, 385] width 30 height 6
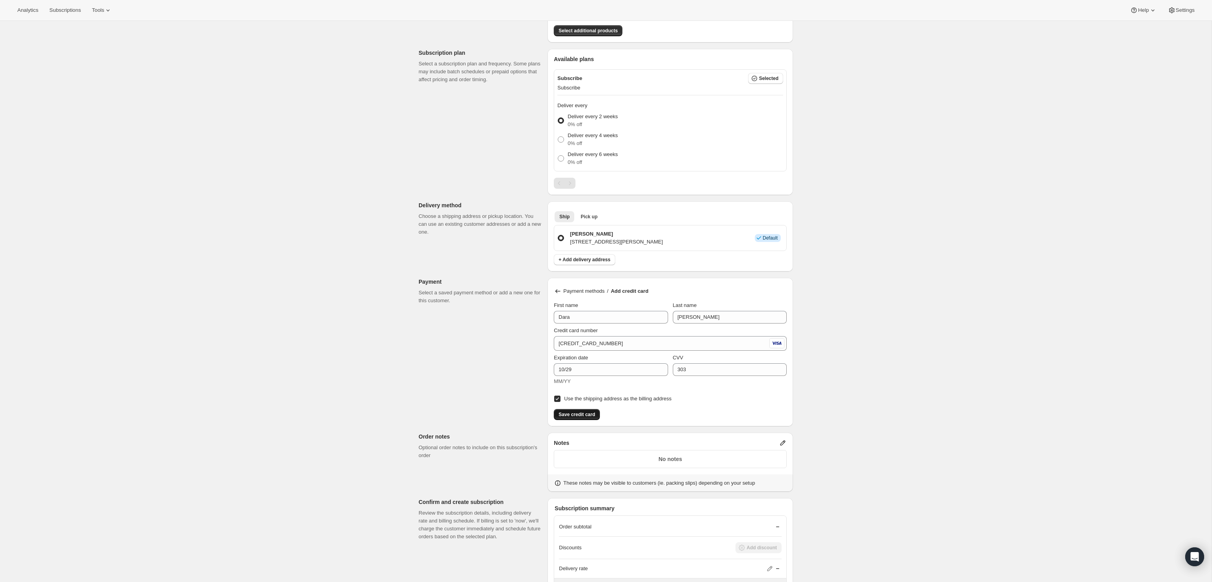
scroll to position [194, 0]
click at [581, 414] on div "Save credit card" at bounding box center [670, 414] width 233 height 16
click at [586, 419] on span "Save credit card" at bounding box center [577, 416] width 37 height 6
click at [574, 244] on p "[STREET_ADDRESS][PERSON_NAME]" at bounding box center [616, 243] width 93 height 8
click at [558, 237] on input "[PERSON_NAME] [STREET_ADDRESS][PERSON_NAME] Info Default" at bounding box center [558, 236] width 0 height 0
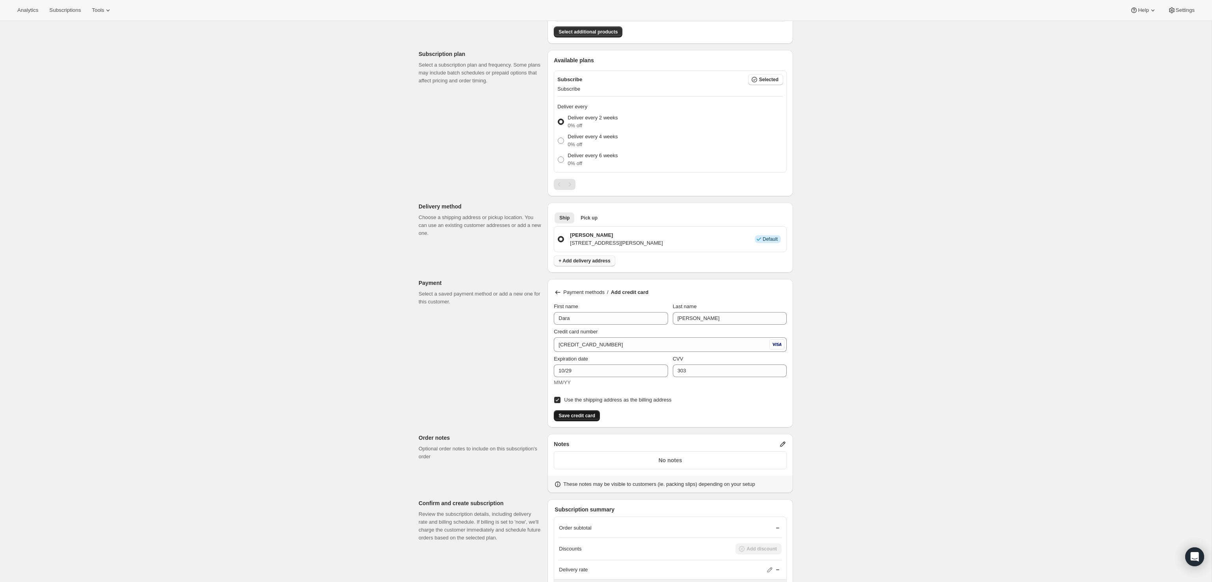
click at [584, 264] on span "+ Add delivery address" at bounding box center [585, 261] width 52 height 6
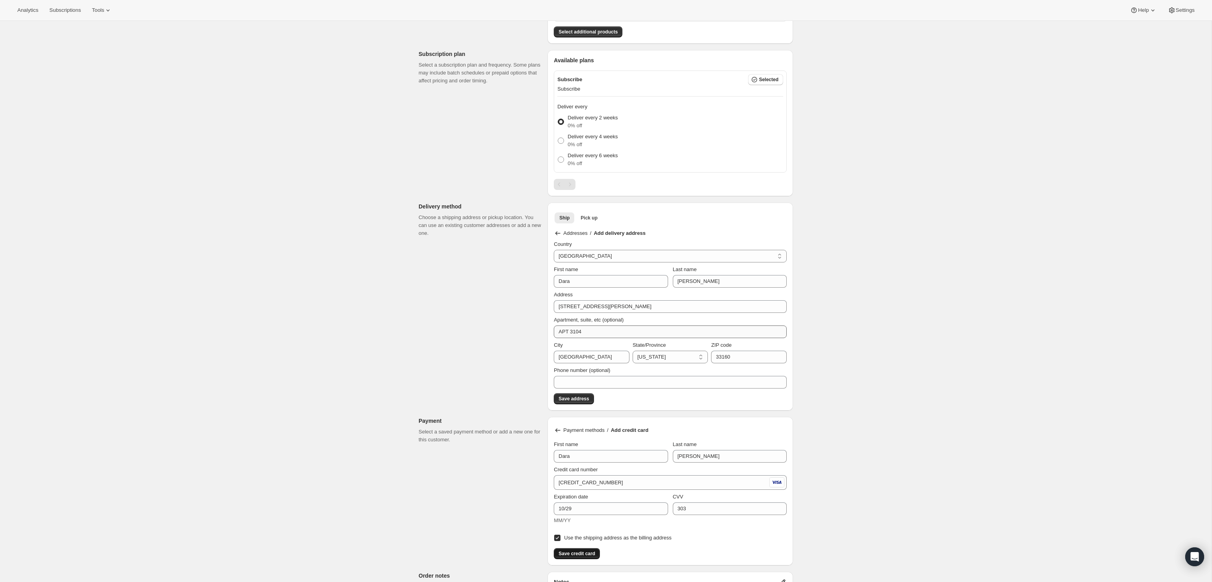
scroll to position [193, 0]
click at [649, 357] on select "[US_STATE] [US_STATE] [US_STATE] [US_STATE] [US_STATE] Armed Forces Americas Ar…" at bounding box center [671, 358] width 76 height 13
select select "FL"
click at [633, 352] on select "[US_STATE] [US_STATE] [US_STATE] [US_STATE] [US_STATE] Armed Forces Americas Ar…" at bounding box center [671, 358] width 76 height 13
click at [575, 398] on span "Save address" at bounding box center [574, 400] width 30 height 6
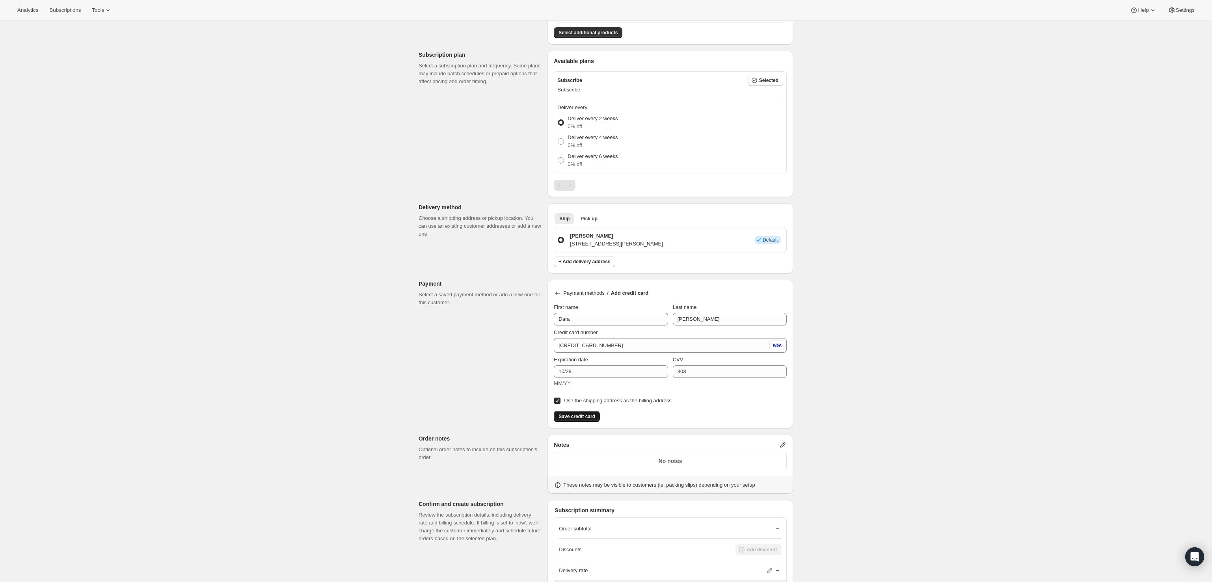
click at [587, 421] on div "Payment methods / Add credit card First name [PERSON_NAME] Last name [PERSON_NA…" at bounding box center [671, 354] width 246 height 149
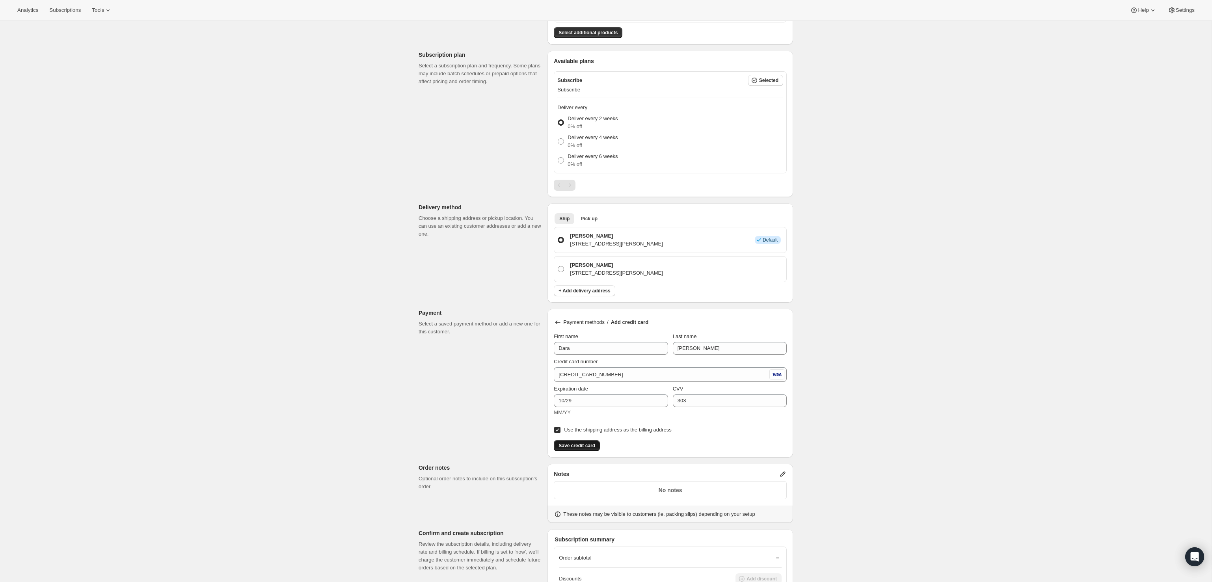
click at [586, 448] on button "Save credit card" at bounding box center [577, 445] width 46 height 11
click at [575, 269] on p "[PERSON_NAME]" at bounding box center [616, 265] width 93 height 8
click at [558, 267] on input "[PERSON_NAME] [STREET_ADDRESS][PERSON_NAME]" at bounding box center [558, 266] width 0 height 0
radio input "true"
click at [589, 449] on span "Save credit card" at bounding box center [577, 446] width 37 height 6
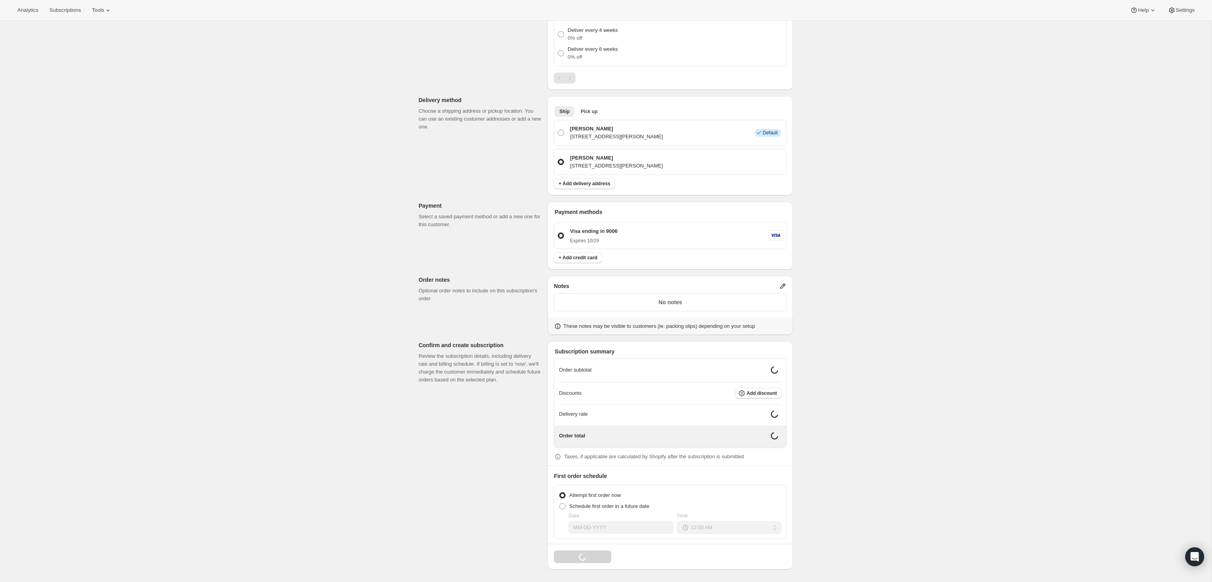
scroll to position [298, 0]
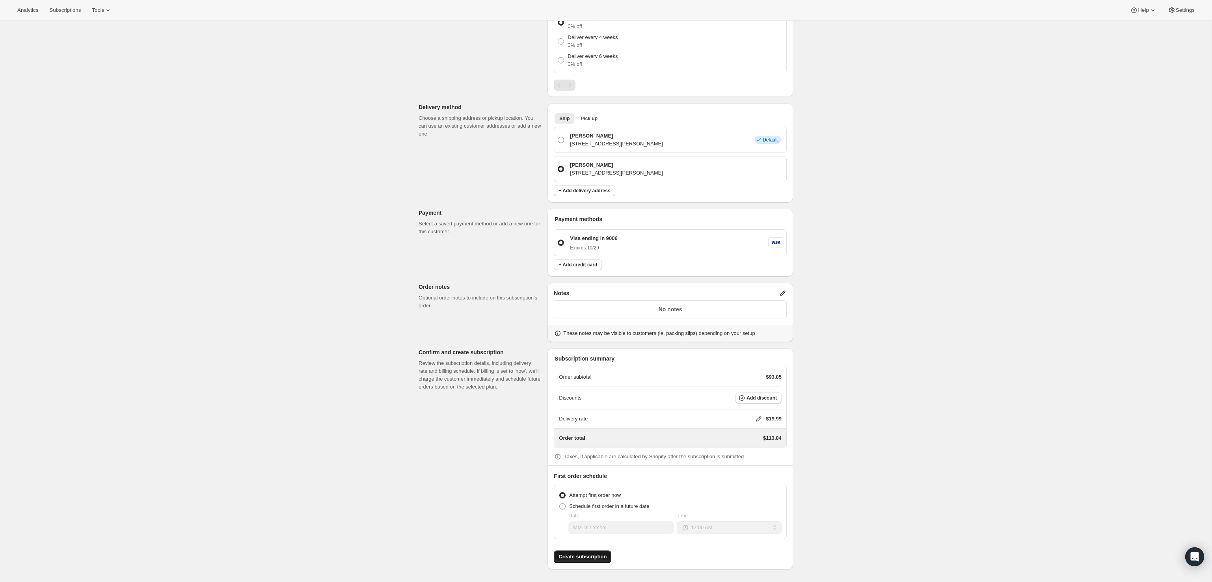
click at [579, 559] on span "Create subscription" at bounding box center [583, 557] width 48 height 8
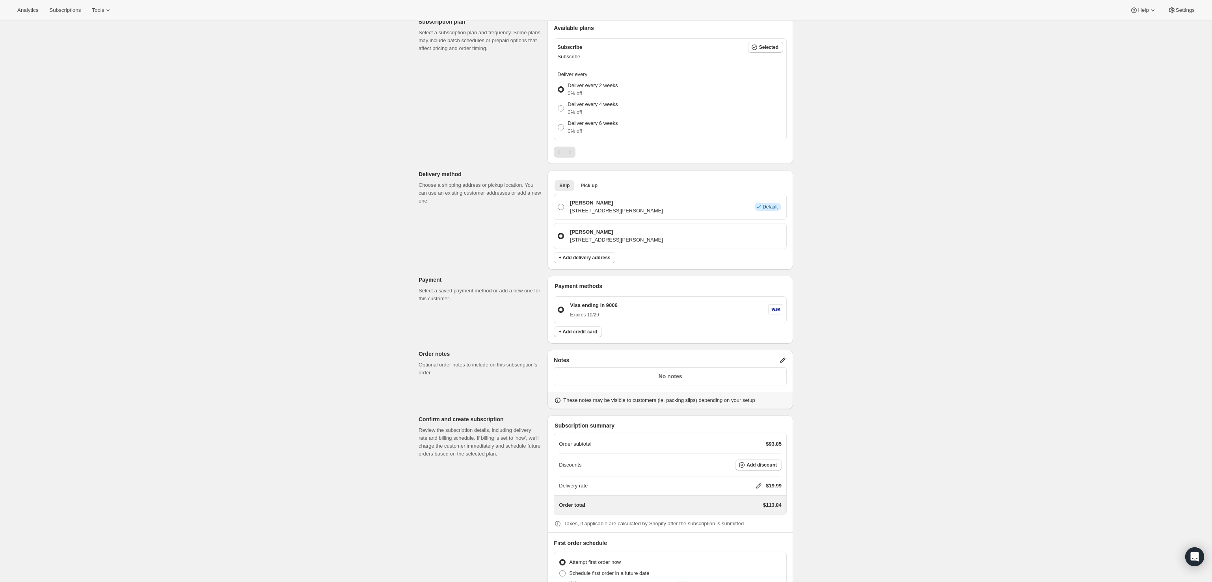
scroll to position [341, 0]
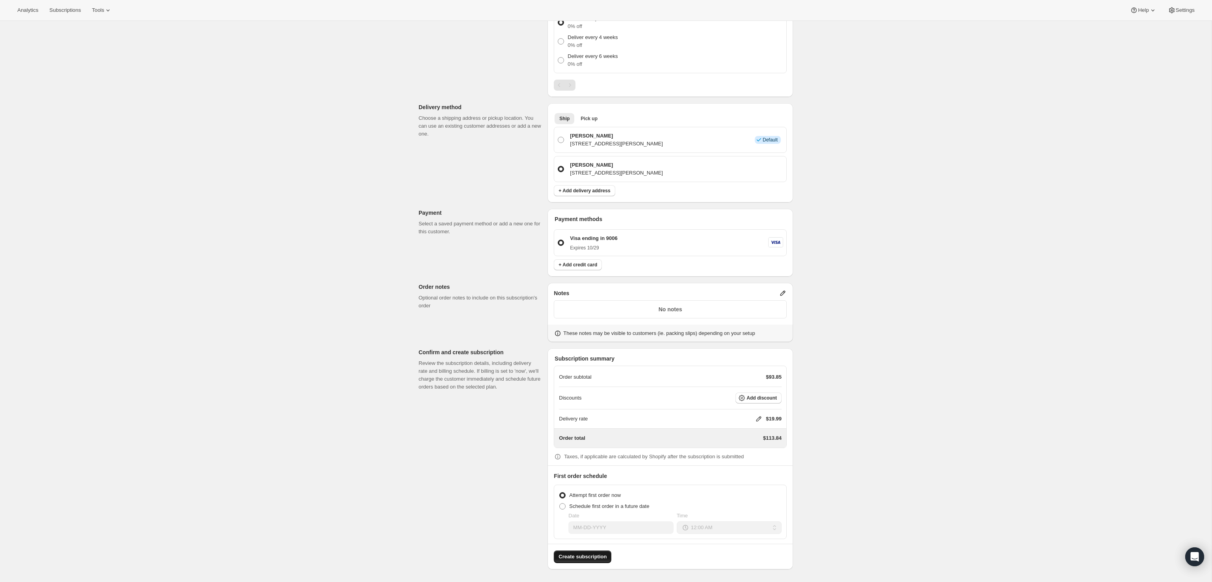
click at [587, 174] on p "[STREET_ADDRESS][PERSON_NAME]" at bounding box center [616, 173] width 93 height 8
click at [558, 166] on input "[PERSON_NAME] [STREET_ADDRESS][PERSON_NAME]" at bounding box center [558, 166] width 0 height 0
click at [571, 170] on p "[STREET_ADDRESS][PERSON_NAME]" at bounding box center [616, 173] width 93 height 8
click at [558, 166] on input "[PERSON_NAME] [STREET_ADDRESS][PERSON_NAME]" at bounding box center [558, 166] width 0 height 0
click at [567, 190] on span "+ Add delivery address" at bounding box center [585, 191] width 52 height 6
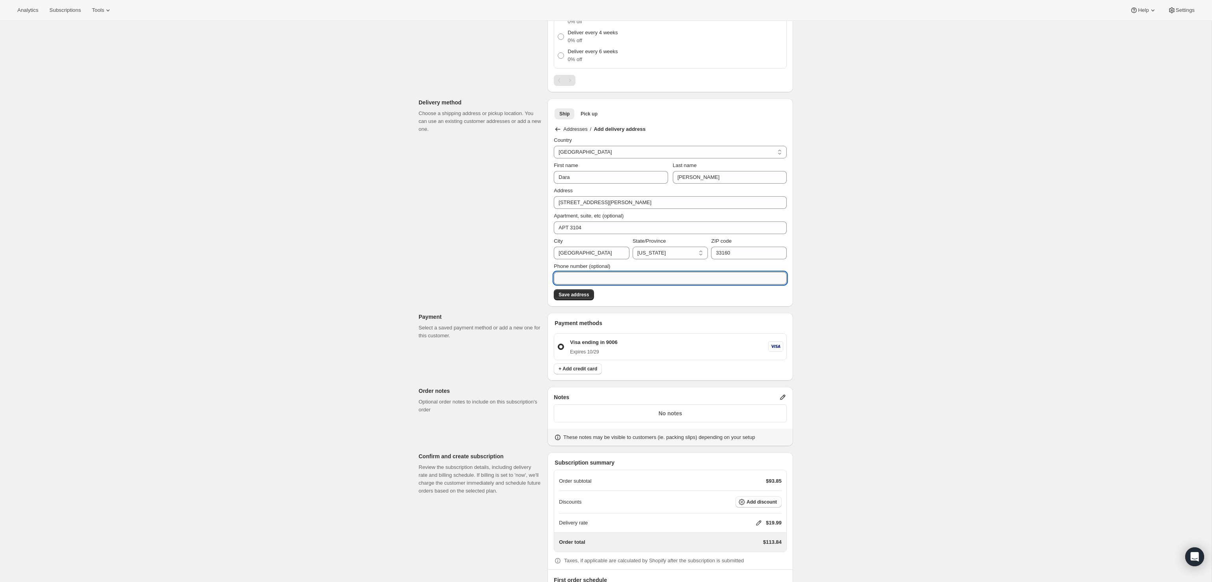
click at [599, 277] on input "Phone number (optional)" at bounding box center [670, 278] width 233 height 13
click at [641, 247] on select "[US_STATE] [US_STATE] [US_STATE] [US_STATE] [US_STATE] Armed Forces Americas Ar…" at bounding box center [671, 253] width 76 height 13
select select "FL"
click at [633, 247] on select "[US_STATE] [US_STATE] [US_STATE] [US_STATE] [US_STATE] Armed Forces Americas Ar…" at bounding box center [671, 253] width 76 height 13
click at [626, 278] on input "Phone number (optional)" at bounding box center [670, 278] width 233 height 13
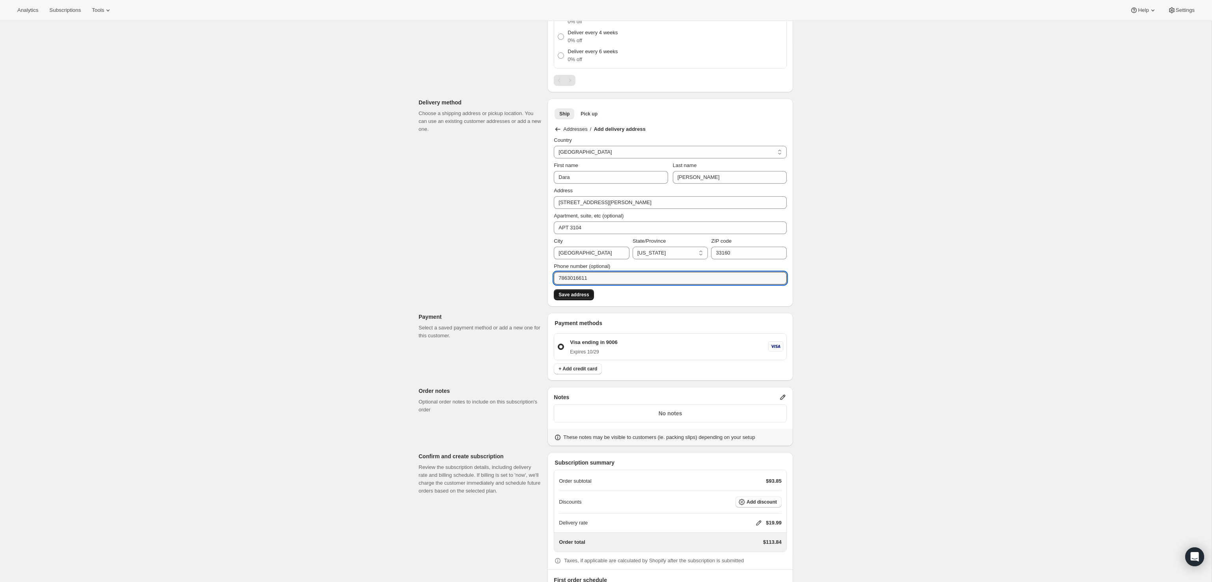
type input "7863016611"
click at [575, 295] on span "Save address" at bounding box center [574, 295] width 30 height 6
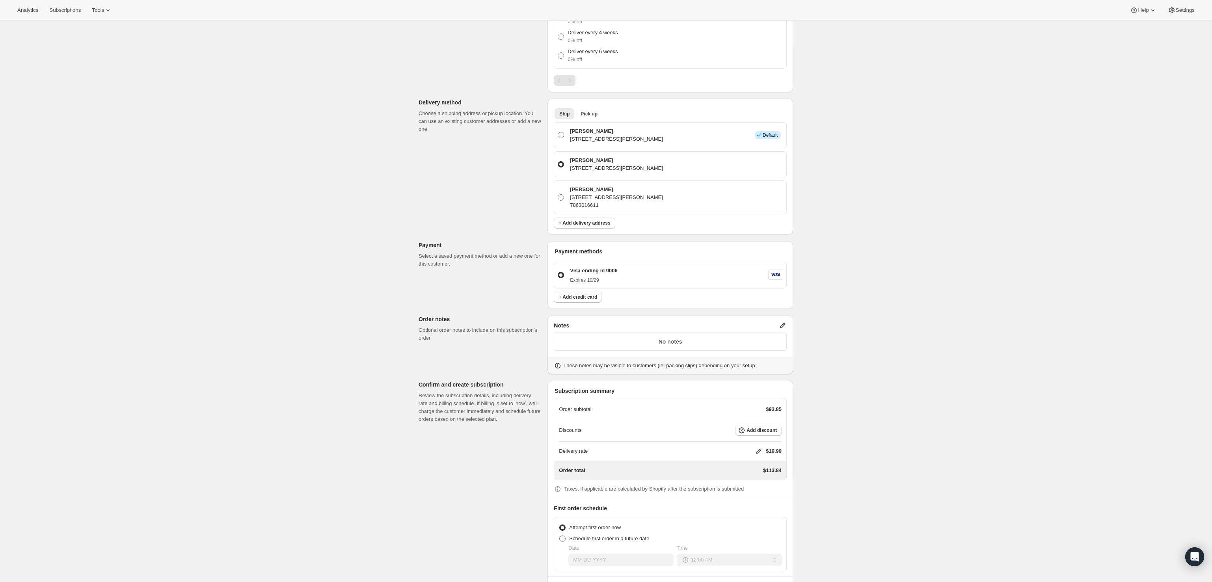
click at [595, 208] on p "7863016611" at bounding box center [616, 205] width 93 height 8
click at [558, 195] on input "[PERSON_NAME] [STREET_ADDRESS][PERSON_NAME] 7863016611" at bounding box center [558, 194] width 0 height 0
radio input "true"
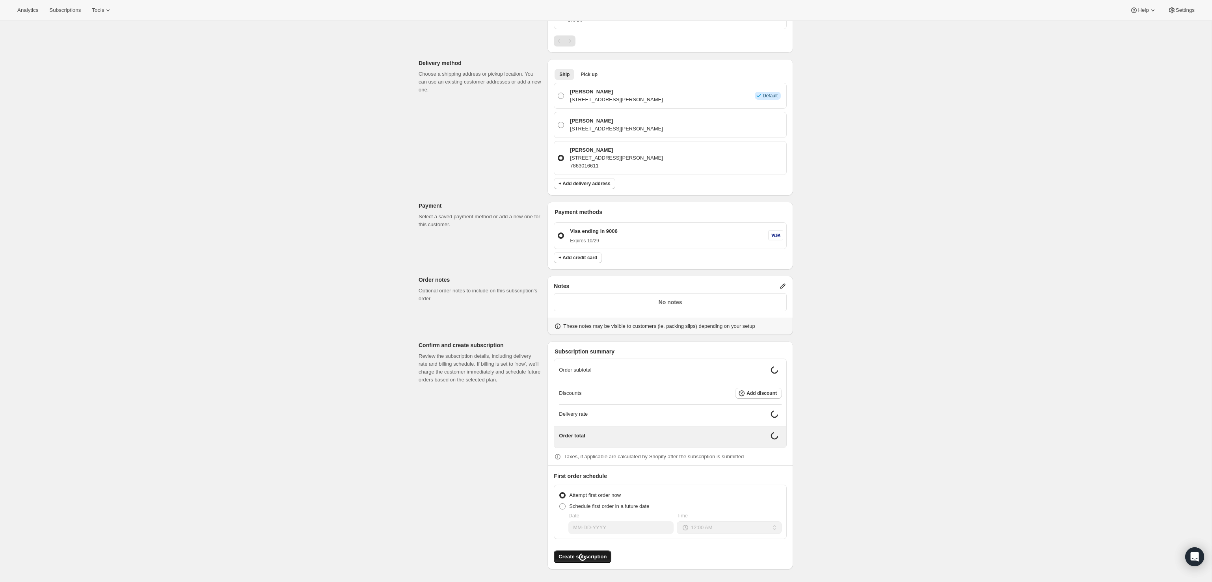
scroll to position [335, 0]
click at [595, 555] on span "Create subscription" at bounding box center [583, 557] width 48 height 8
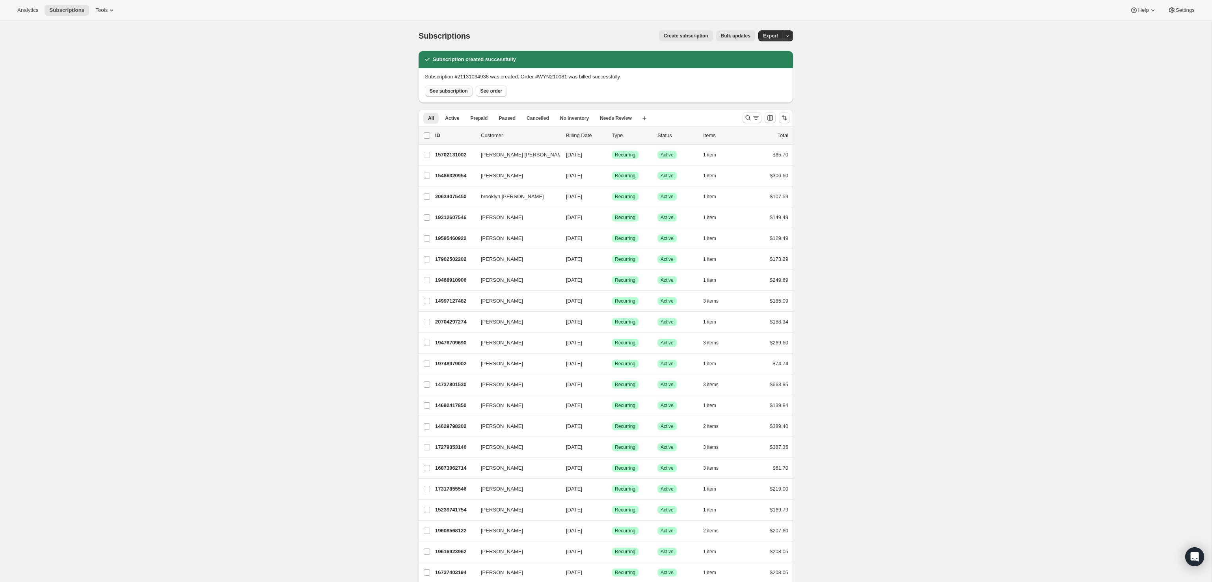
click at [453, 91] on span "See subscription" at bounding box center [449, 91] width 38 height 6
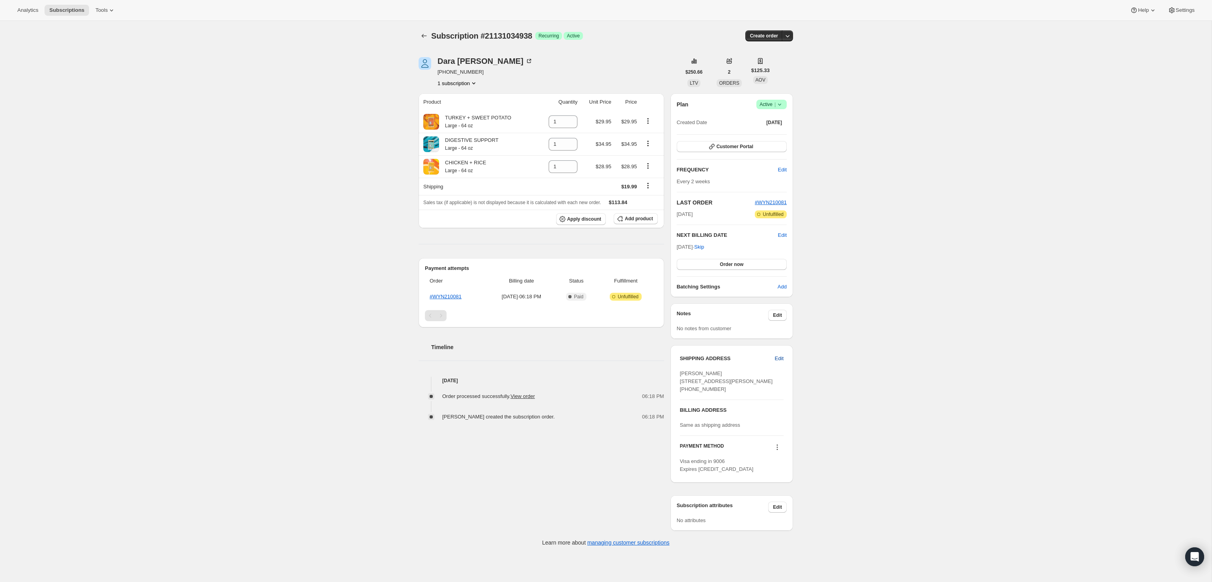
click at [774, 357] on button "Edit" at bounding box center [779, 358] width 18 height 13
select select "FL"
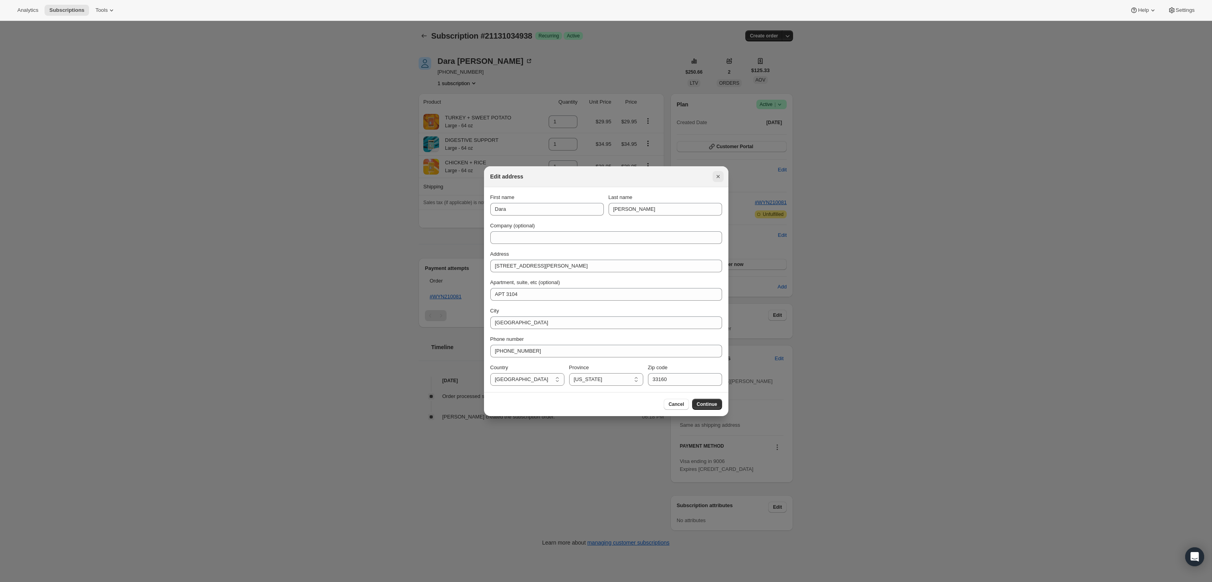
click at [720, 179] on icon "Close" at bounding box center [718, 177] width 8 height 8
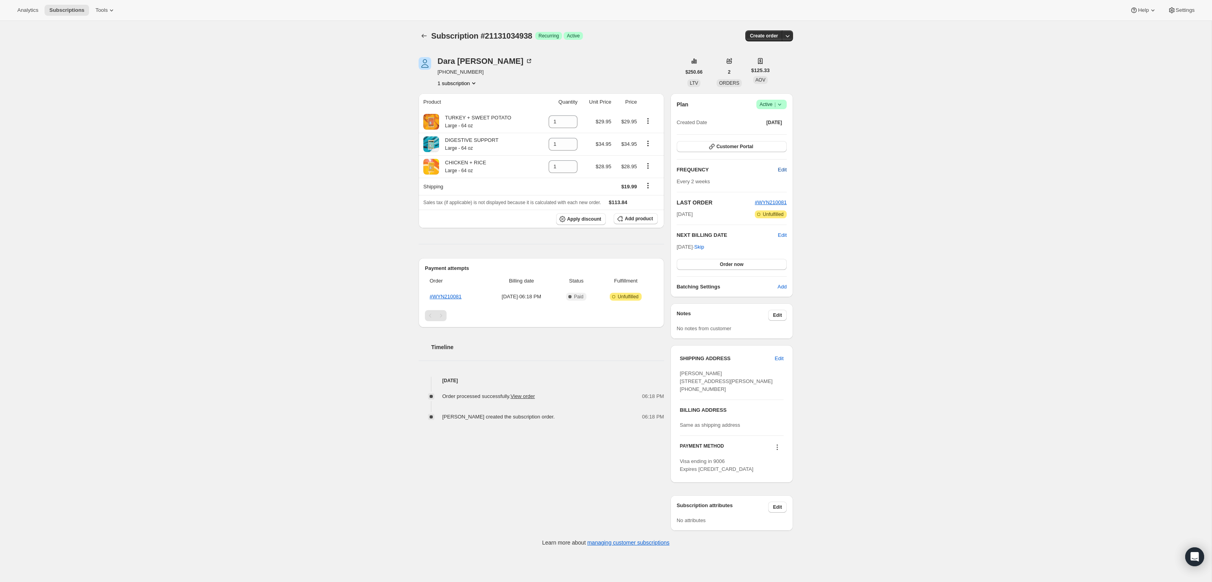
click at [784, 166] on span "Edit" at bounding box center [782, 170] width 9 height 8
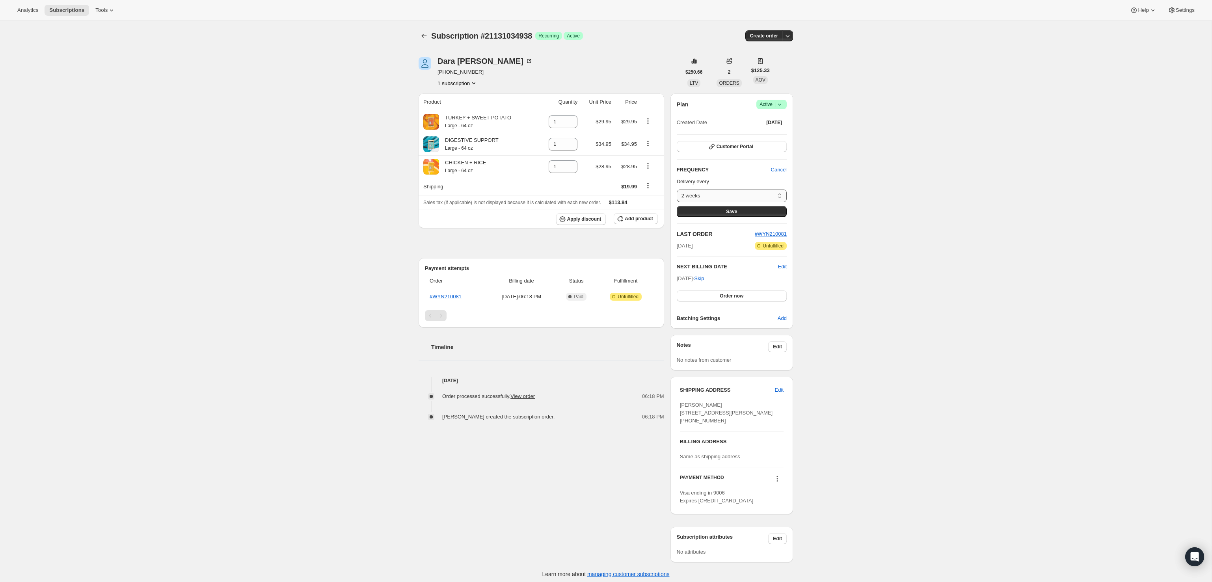
click at [701, 200] on select "2 weeks 4 weeks 6 weeks Custom..." at bounding box center [732, 196] width 110 height 13
select select "custom"
click at [677, 190] on select "2 weeks 4 weeks 6 weeks Custom..." at bounding box center [732, 196] width 110 height 13
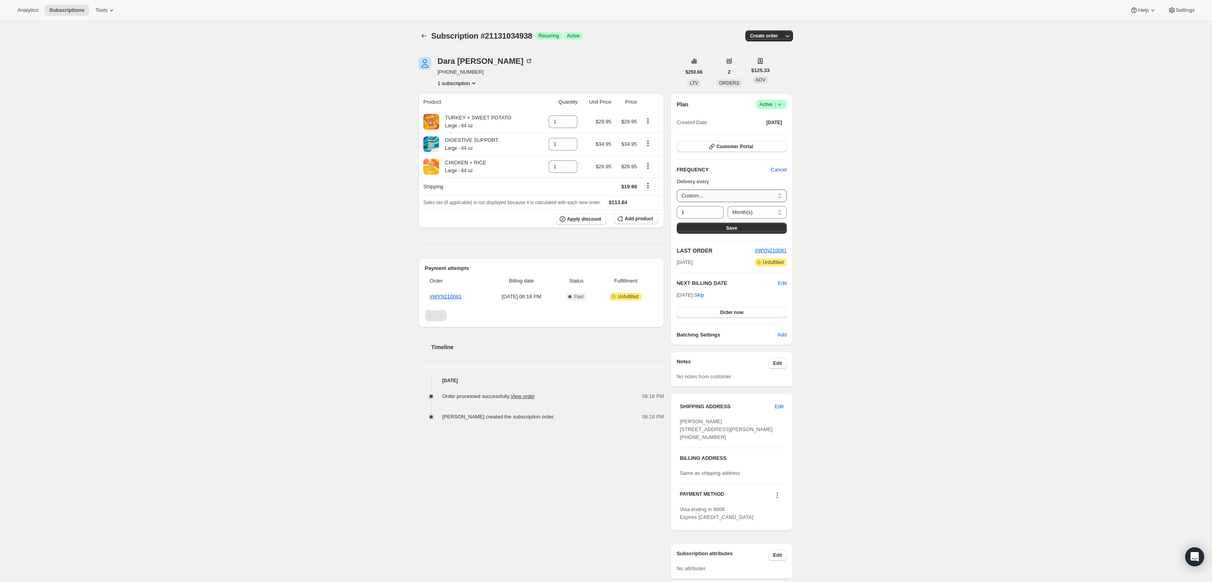
click at [724, 198] on select "2 weeks 4 weeks 6 weeks Custom..." at bounding box center [732, 196] width 110 height 13
click at [747, 214] on select "Day(s) Week(s) Month(s) Year(s)" at bounding box center [757, 212] width 59 height 13
select select "WEEK"
click at [728, 206] on select "Day(s) Week(s) Month(s) Year(s)" at bounding box center [757, 212] width 59 height 13
click at [734, 228] on span "Save" at bounding box center [731, 228] width 11 height 6
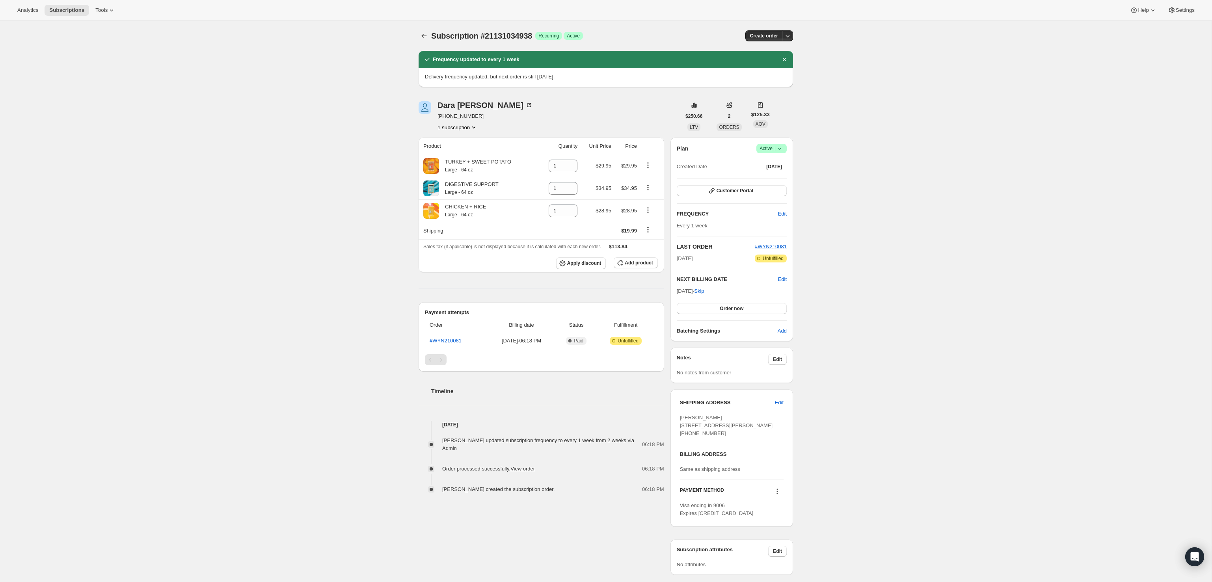
scroll to position [39, 0]
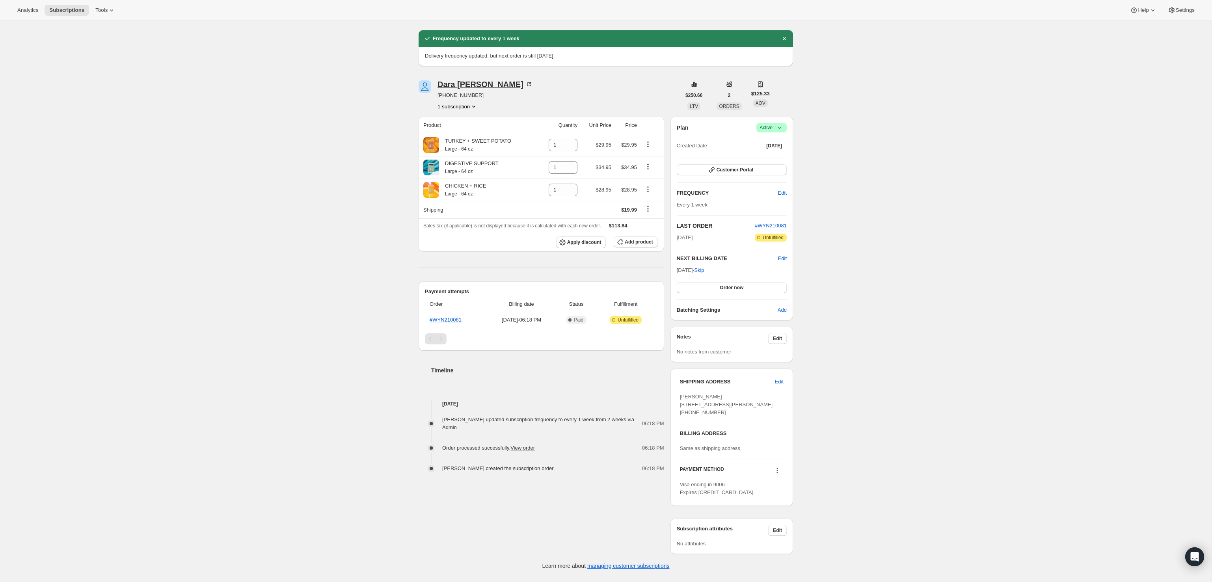
click at [448, 80] on div "[PERSON_NAME]" at bounding box center [485, 84] width 95 height 8
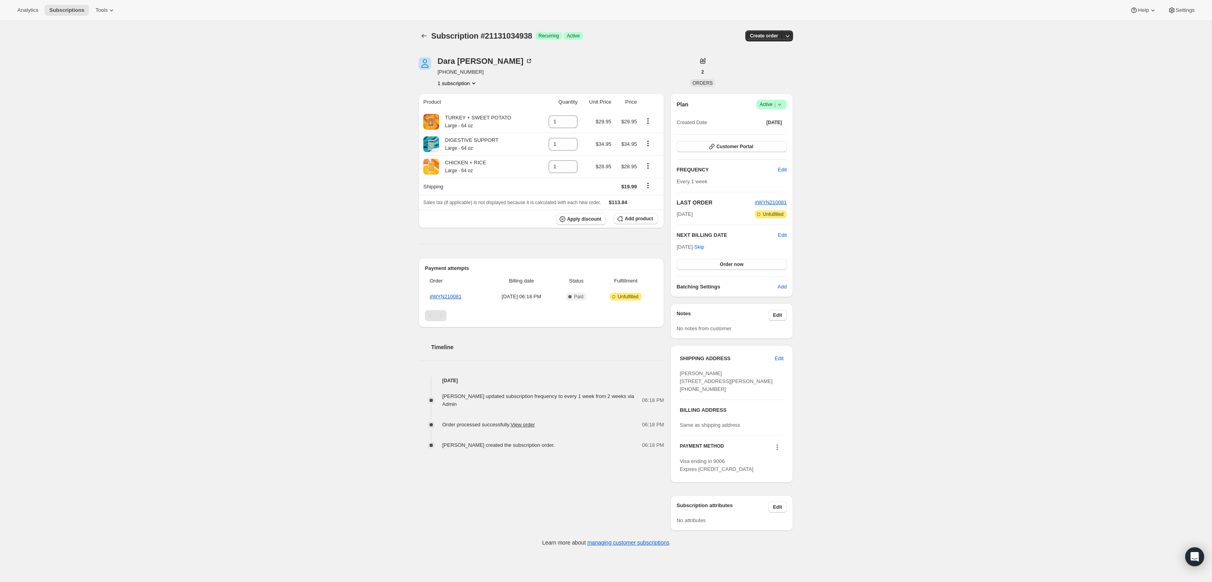
scroll to position [7, 0]
